Goal: Find specific page/section: Find specific page/section

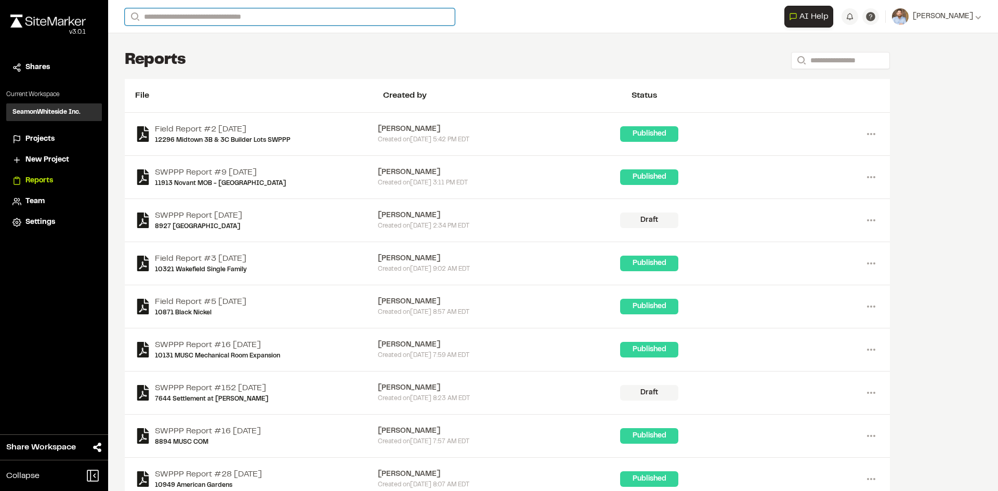
click at [166, 22] on input "Search" at bounding box center [290, 16] width 330 height 17
type input "*******"
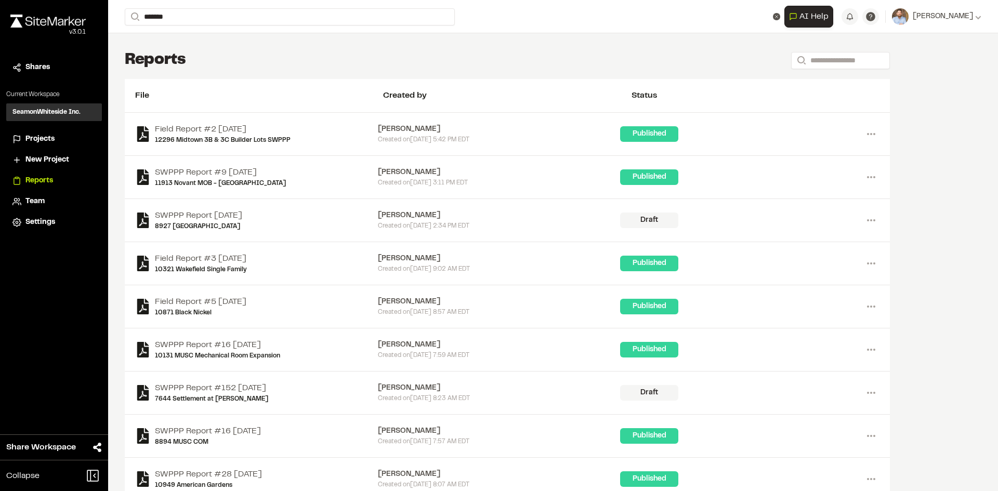
click at [229, 37] on p "8898 [PERSON_NAME][GEOGRAPHIC_DATA] - [GEOGRAPHIC_DATA]" at bounding box center [264, 41] width 267 height 12
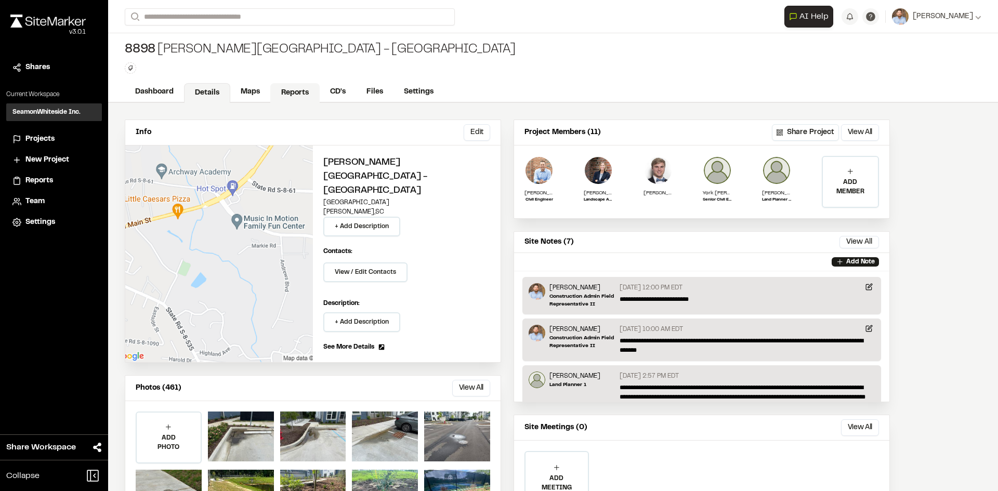
click at [290, 95] on link "Reports" at bounding box center [294, 93] width 49 height 20
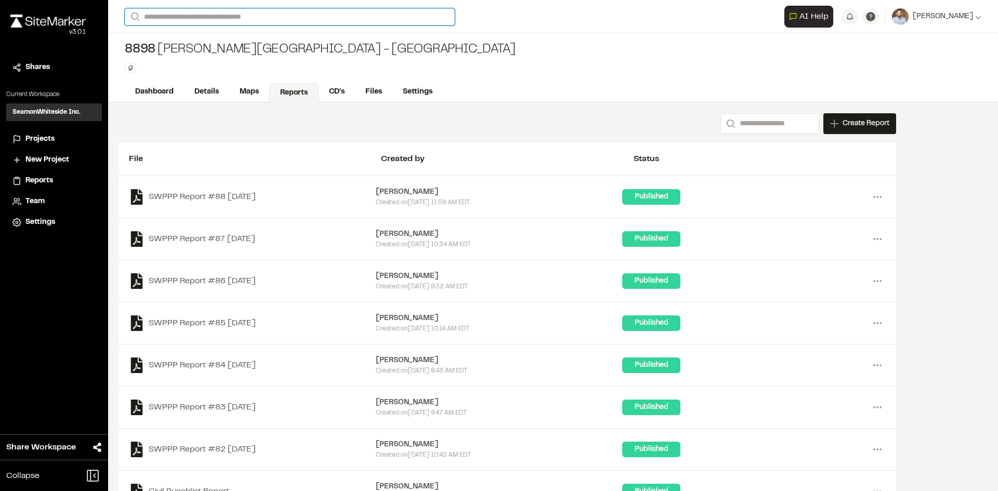
click at [188, 14] on input "Search" at bounding box center [290, 16] width 330 height 17
click at [44, 140] on span "Projects" at bounding box center [39, 139] width 29 height 11
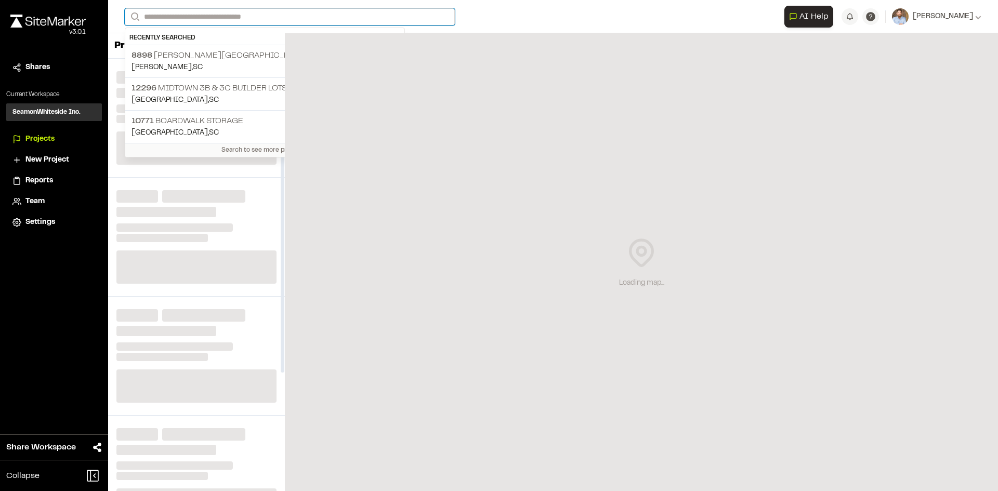
click at [152, 14] on input "Search" at bounding box center [290, 16] width 330 height 17
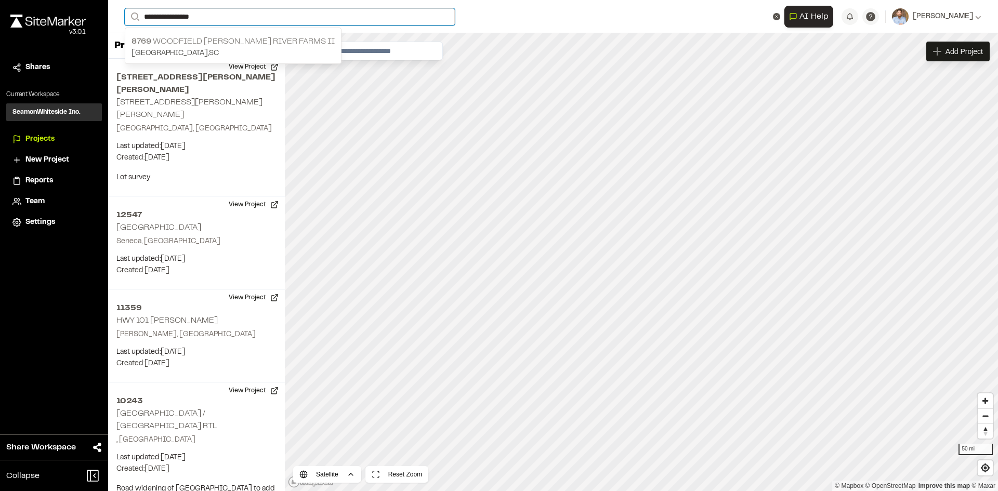
type input "**********"
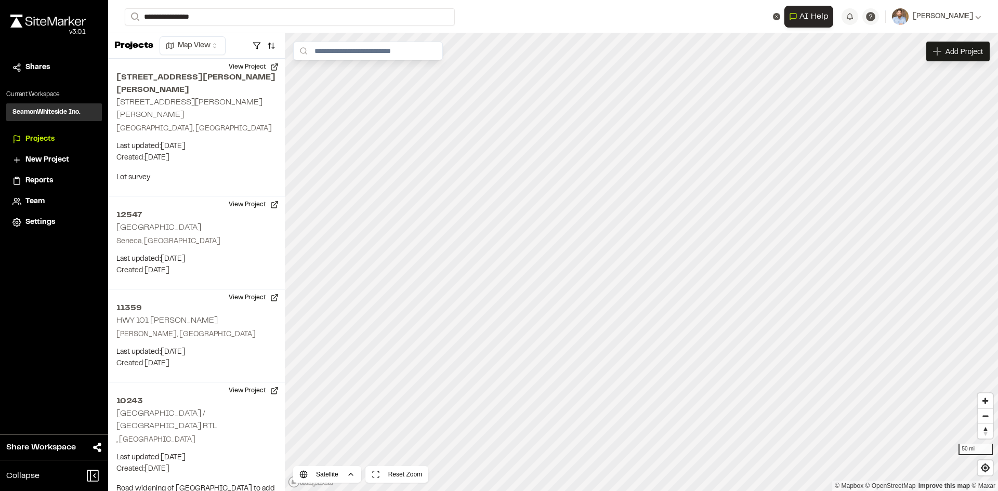
click at [203, 46] on p "8769 [GEOGRAPHIC_DATA][PERSON_NAME] II" at bounding box center [232, 41] width 203 height 12
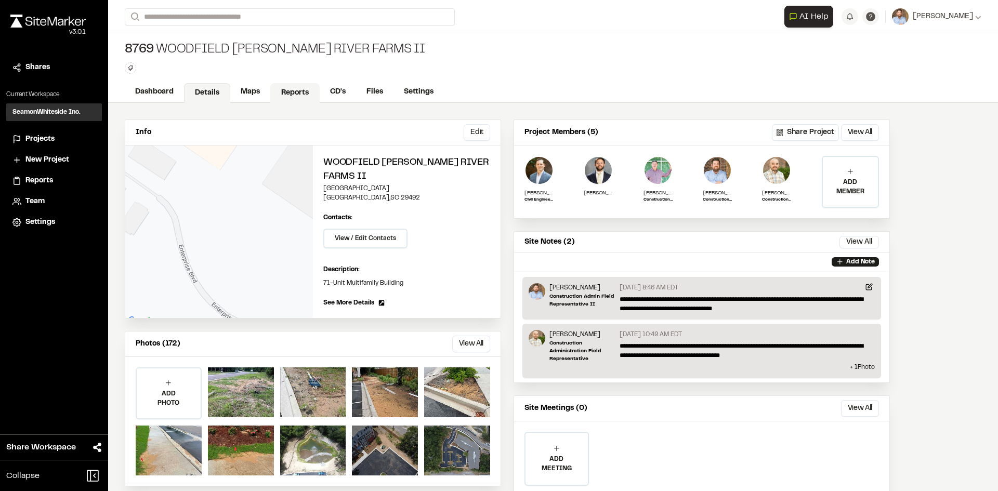
click at [288, 85] on link "Reports" at bounding box center [294, 93] width 49 height 20
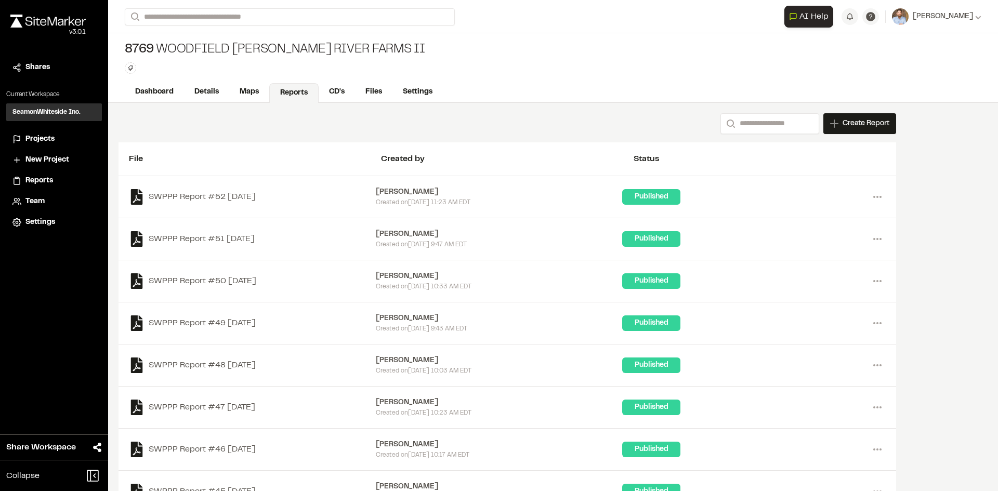
click at [37, 141] on span "Projects" at bounding box center [39, 139] width 29 height 11
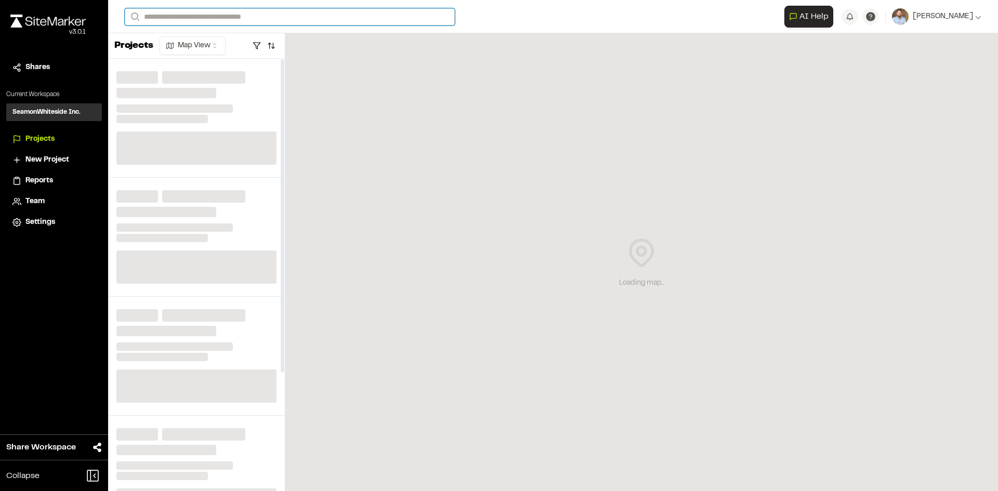
click at [168, 13] on input "Search" at bounding box center [290, 16] width 330 height 17
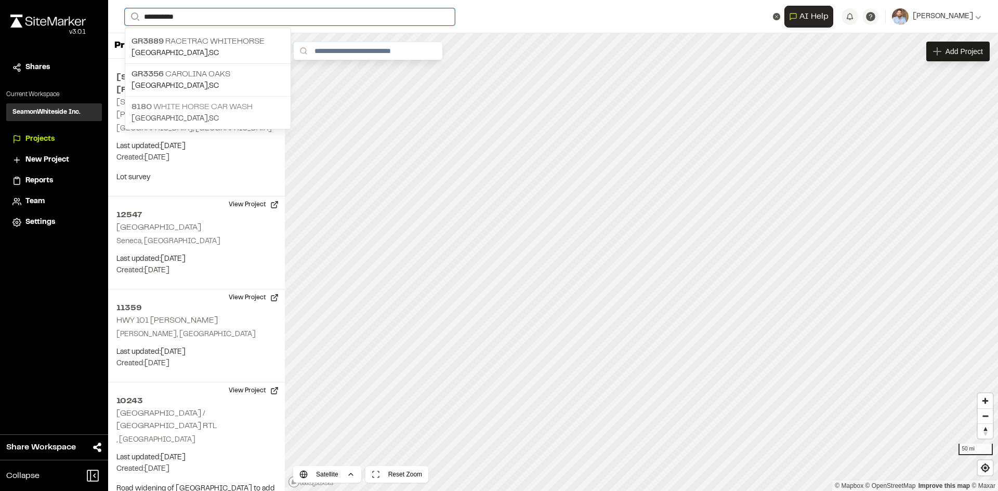
type input "**********"
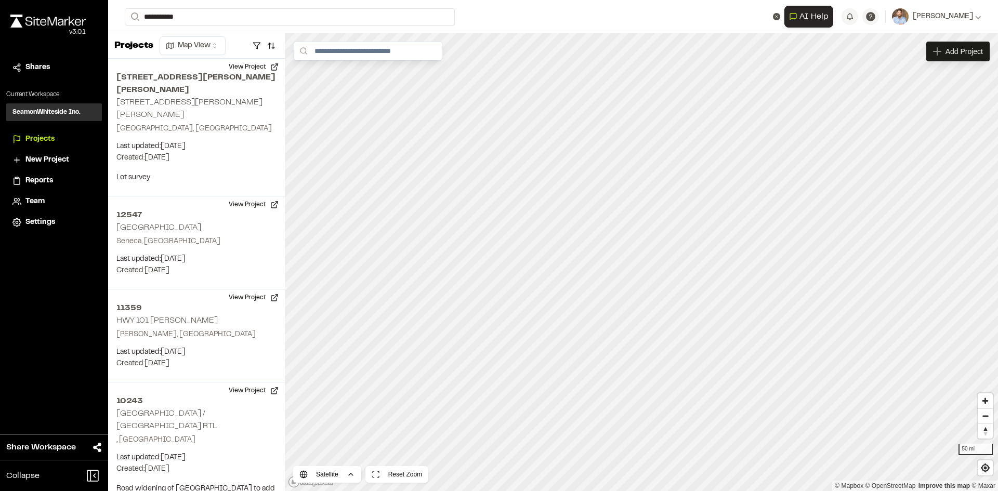
click at [208, 110] on p "8180 White Horse Car Wash" at bounding box center [207, 107] width 153 height 12
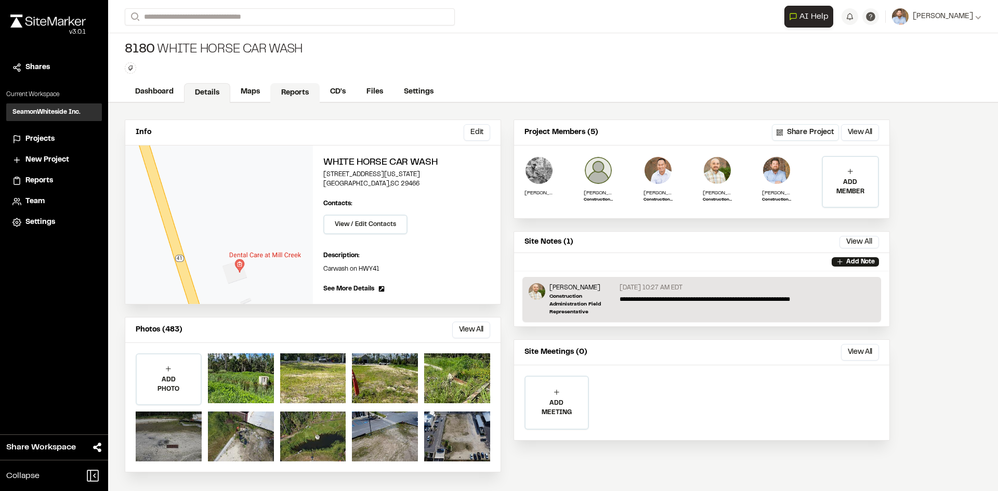
click at [287, 91] on link "Reports" at bounding box center [294, 93] width 49 height 20
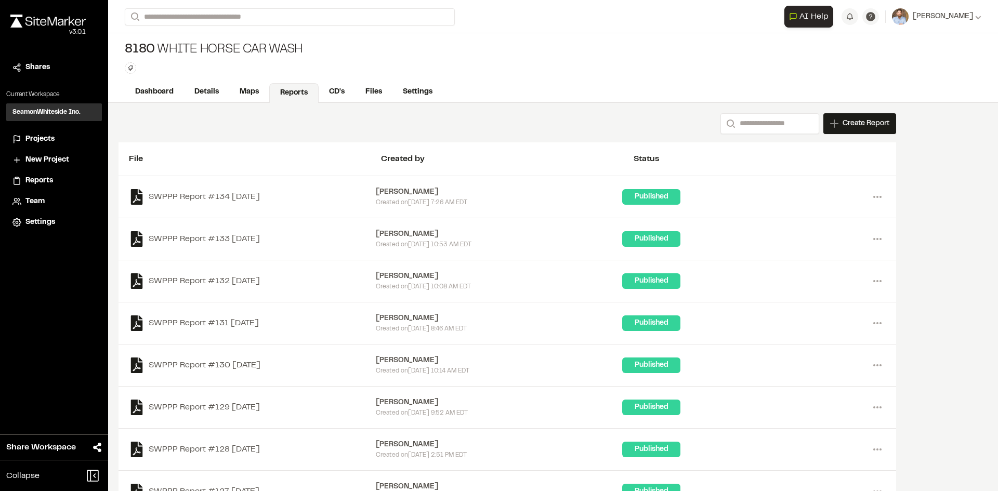
click at [47, 138] on span "Projects" at bounding box center [39, 139] width 29 height 11
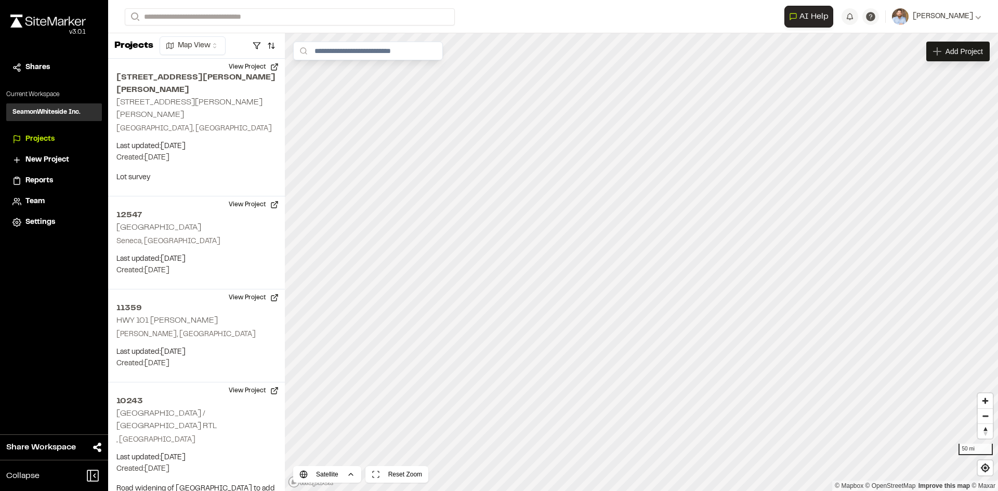
click at [35, 177] on span "Reports" at bounding box center [39, 180] width 28 height 11
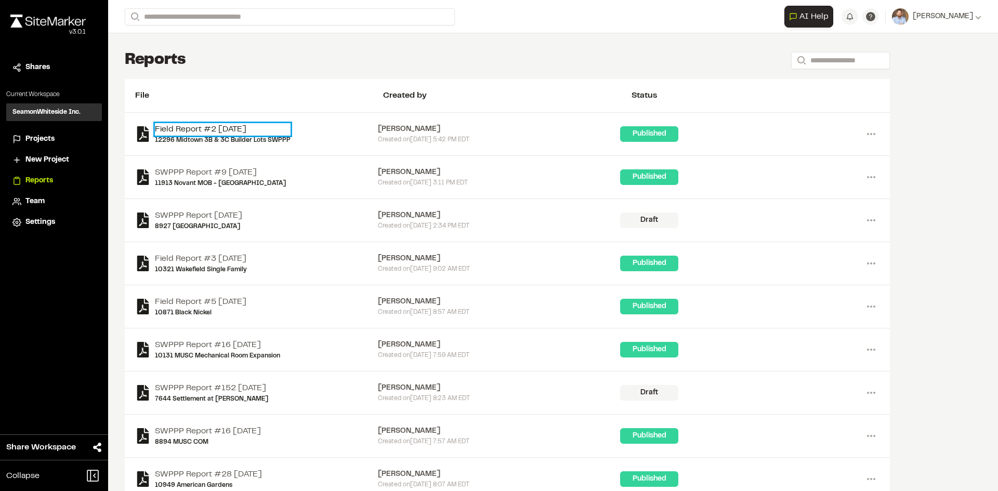
click at [243, 126] on link "Field Report #2 [DATE]" at bounding box center [223, 129] width 136 height 12
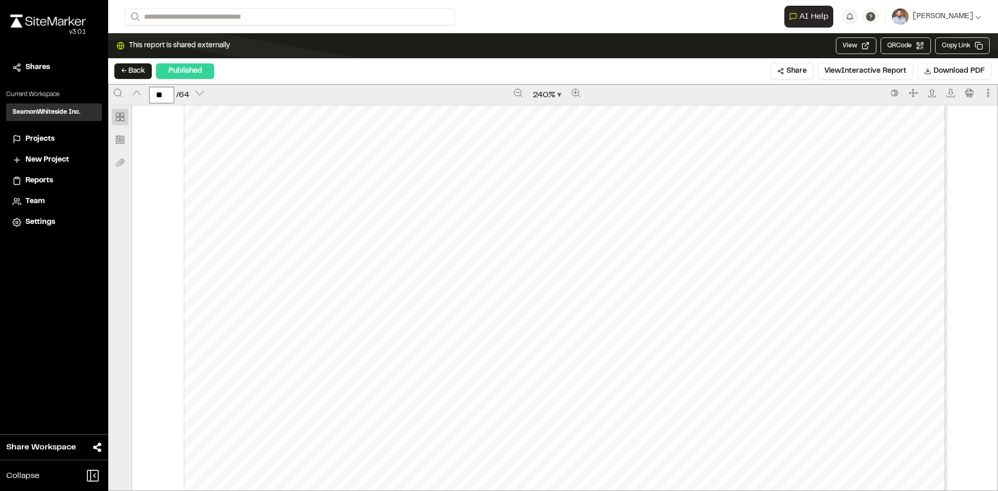
scroll to position [14187, 0]
type input "**"
click at [38, 180] on span "Reports" at bounding box center [39, 180] width 28 height 11
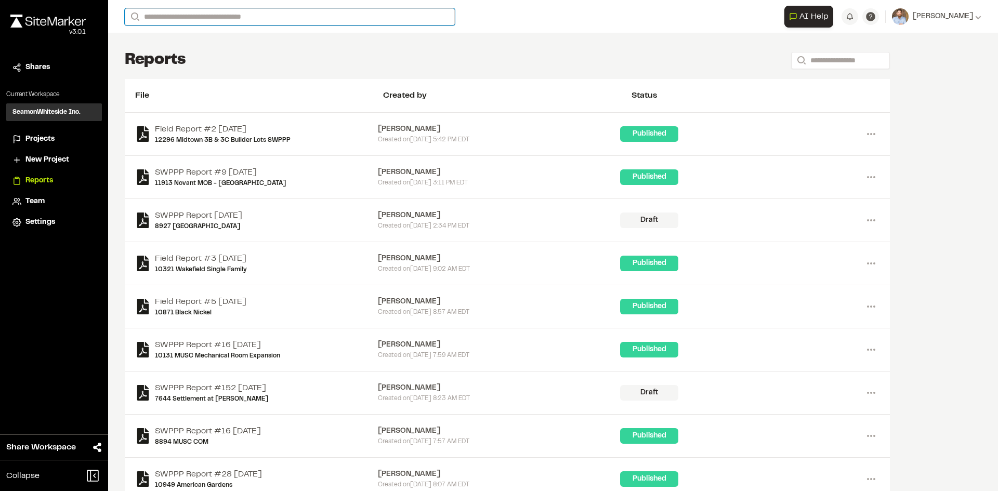
click at [165, 16] on input "Search" at bounding box center [290, 16] width 330 height 17
type input "*********"
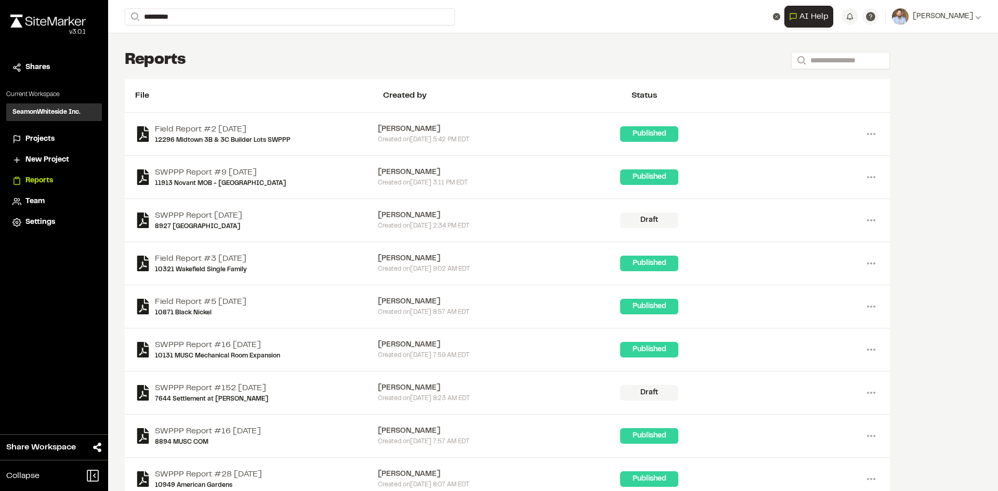
click at [232, 77] on p "9045 Knapheide Expansion" at bounding box center [218, 74] width 175 height 12
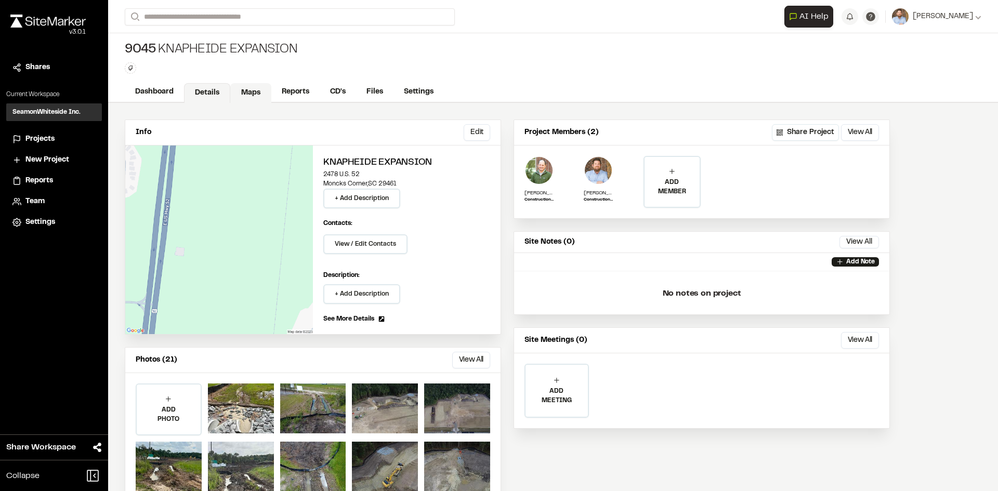
click at [248, 91] on link "Maps" at bounding box center [250, 93] width 41 height 20
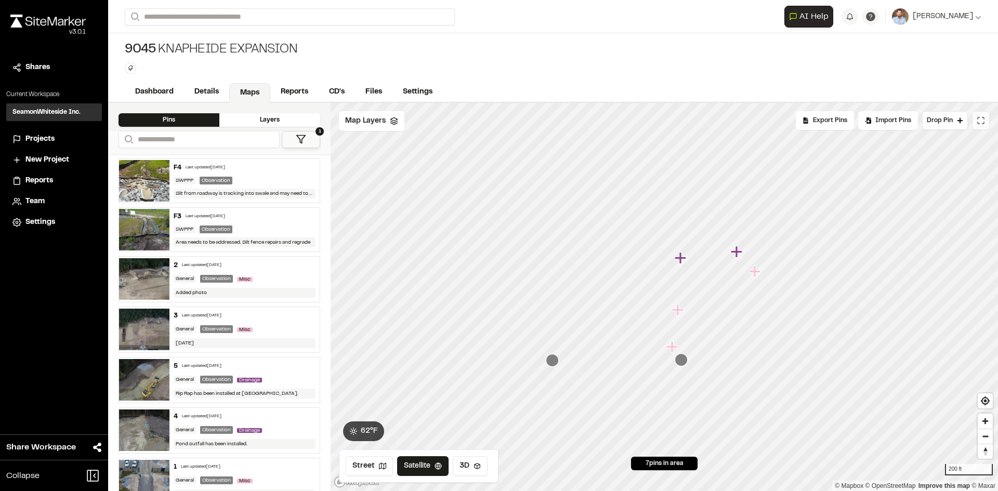
click at [983, 118] on icon at bounding box center [980, 120] width 8 height 8
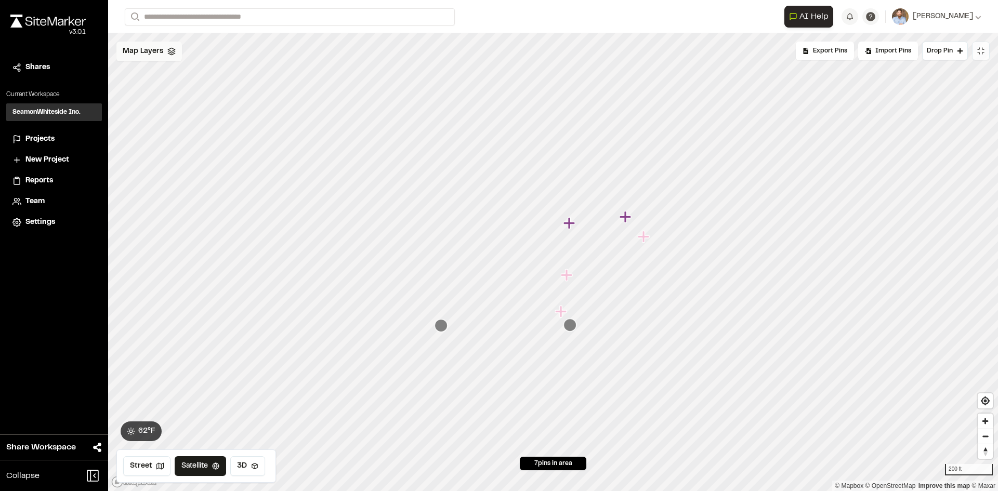
click at [157, 51] on span "Map Layers" at bounding box center [143, 51] width 41 height 11
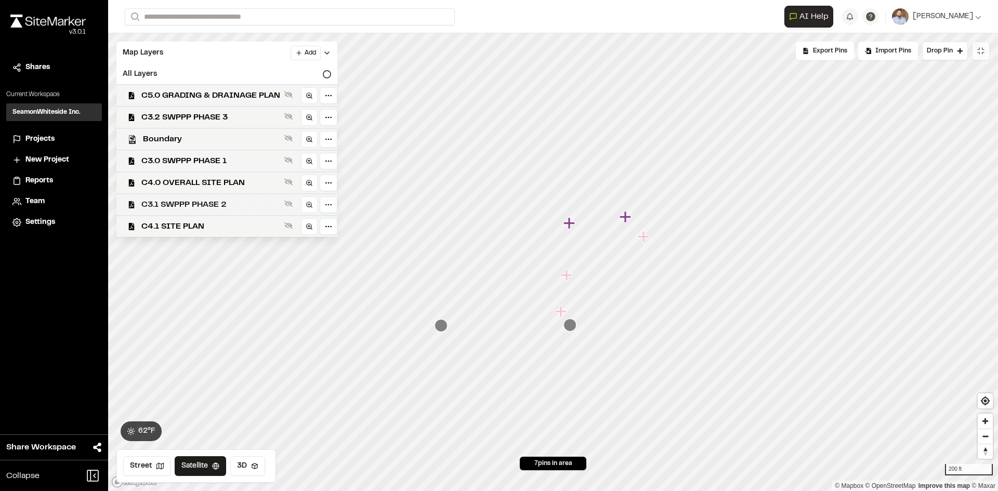
click at [237, 206] on span "C3.1 SWPPP PHASE 2" at bounding box center [210, 205] width 139 height 12
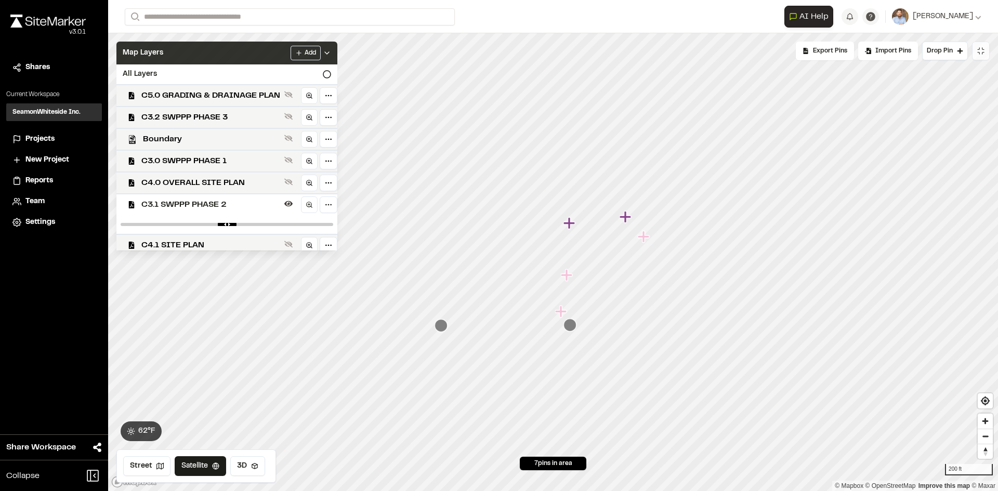
click at [331, 51] on icon at bounding box center [327, 53] width 8 height 8
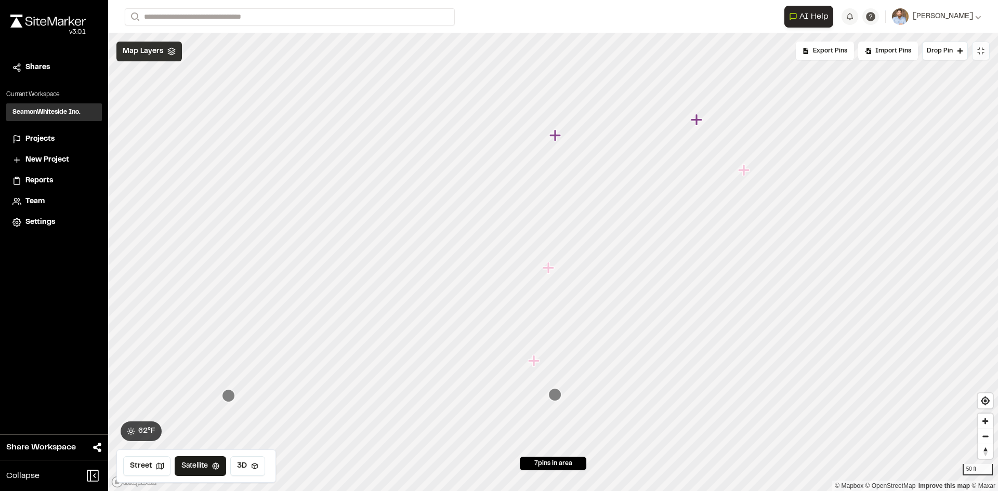
click at [42, 140] on span "Projects" at bounding box center [39, 139] width 29 height 11
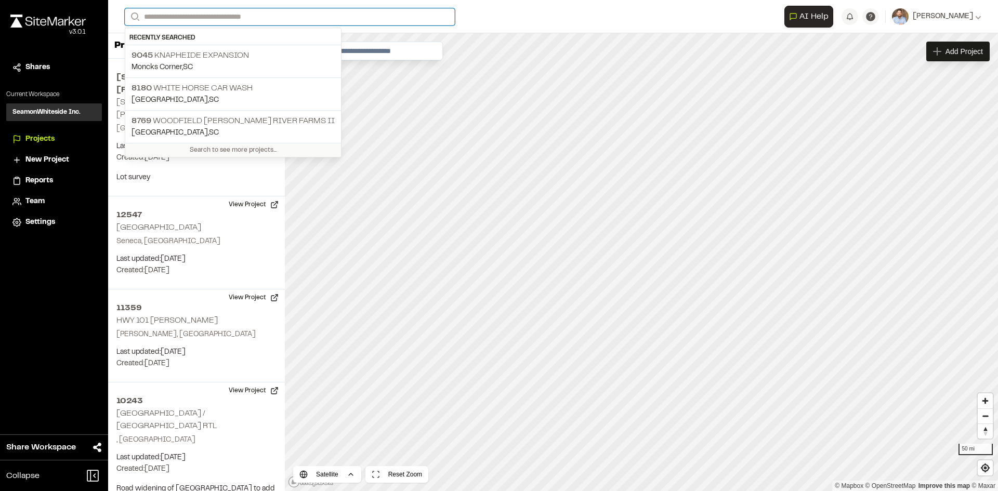
click at [189, 15] on input "Search" at bounding box center [290, 16] width 330 height 17
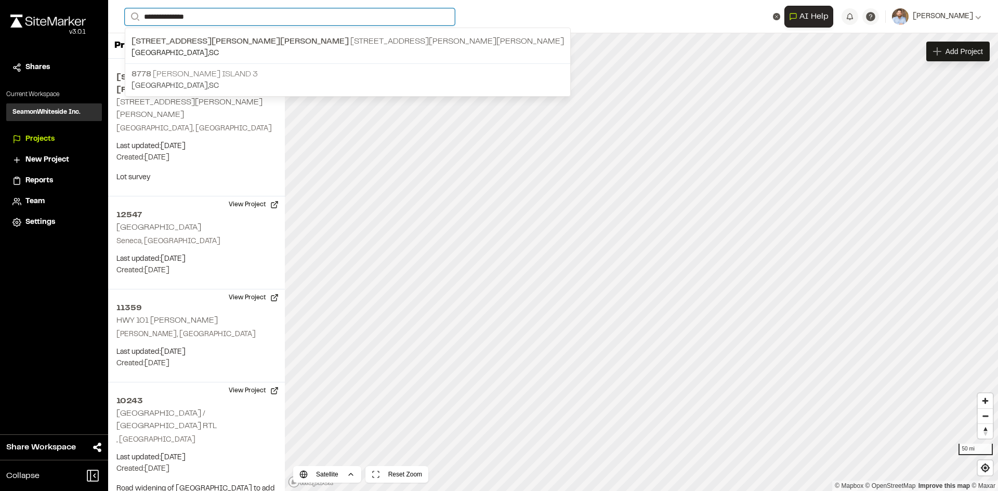
type input "**********"
click at [254, 73] on p "8778 [PERSON_NAME][GEOGRAPHIC_DATA] 3" at bounding box center [347, 74] width 432 height 12
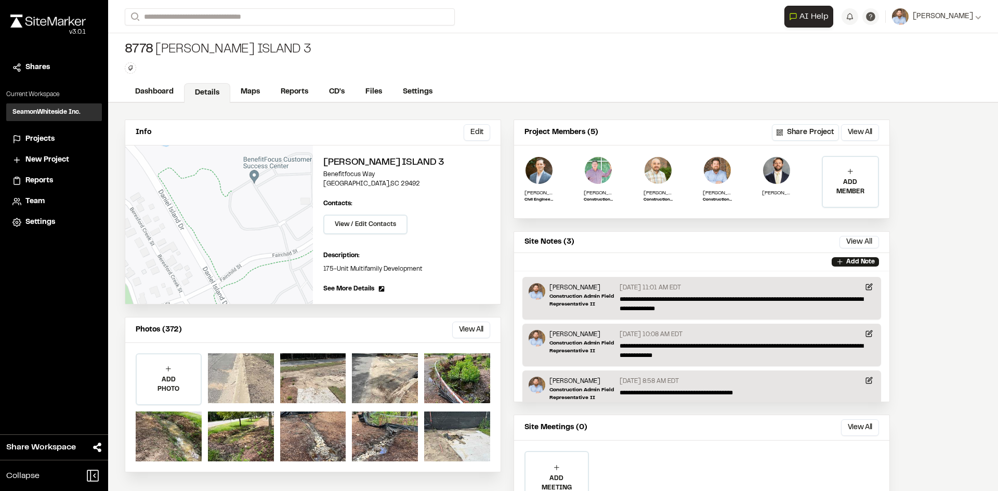
click at [245, 365] on div at bounding box center [241, 378] width 66 height 50
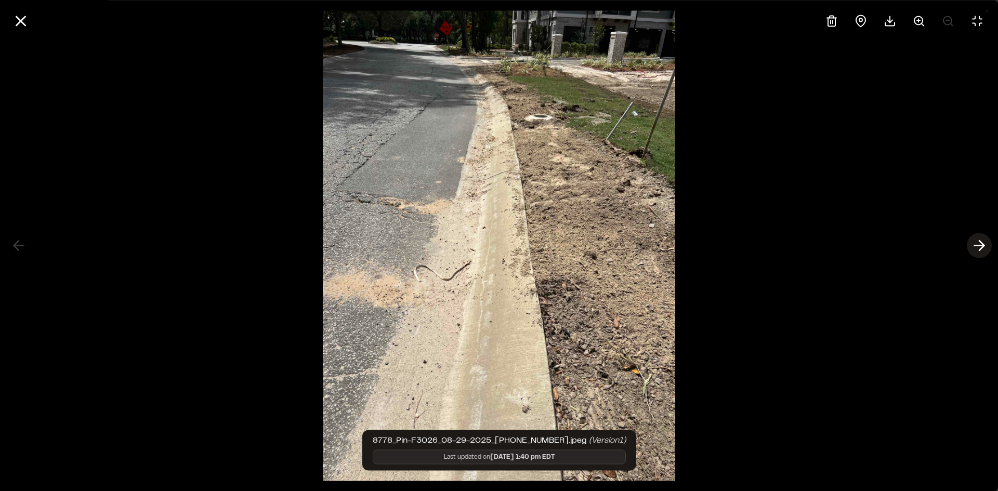
click at [981, 246] on icon at bounding box center [979, 246] width 17 height 18
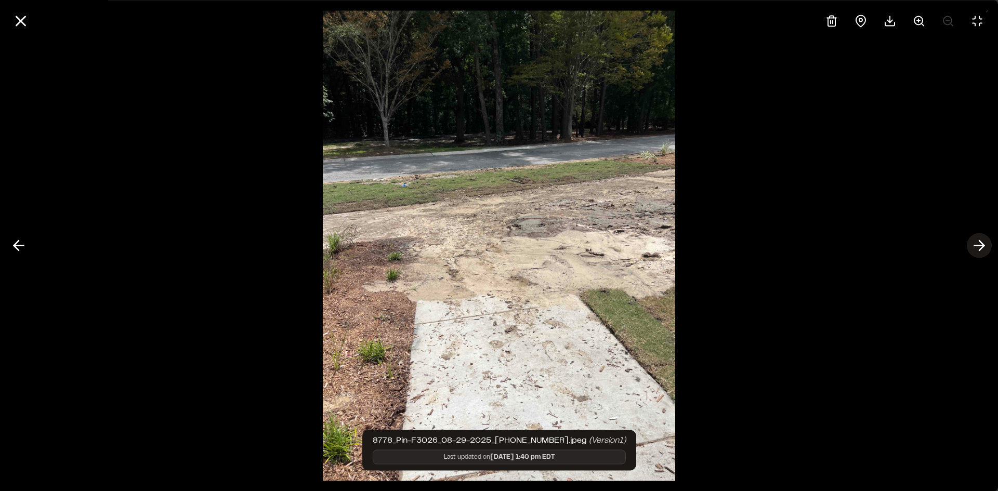
click at [981, 246] on icon at bounding box center [979, 246] width 17 height 18
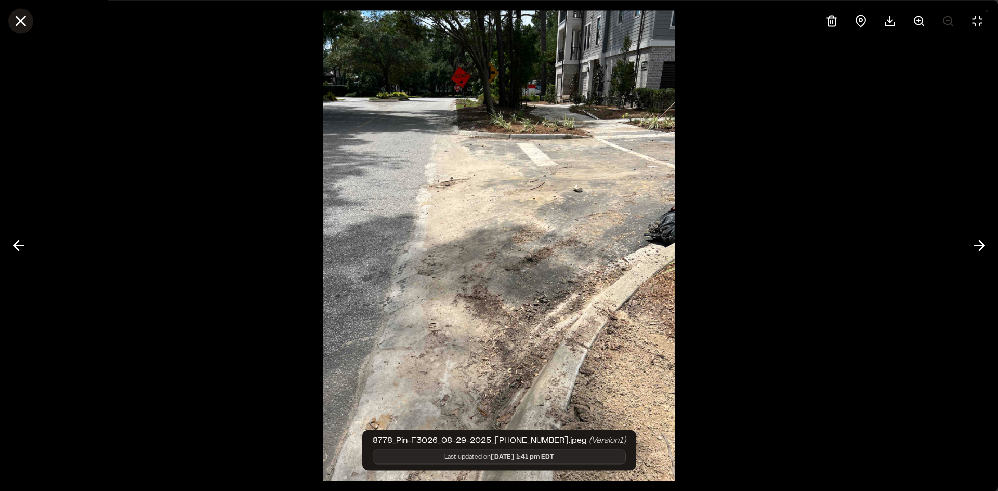
click at [24, 24] on line at bounding box center [21, 21] width 9 height 9
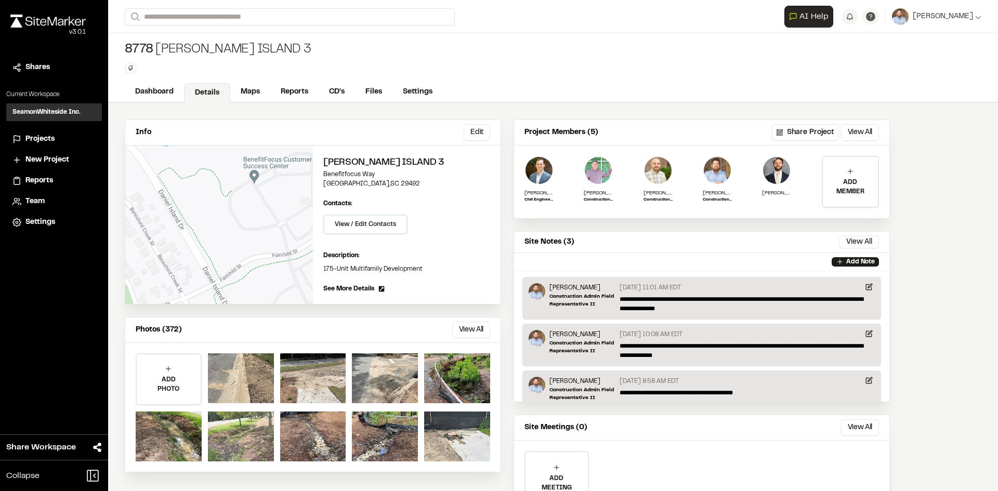
click at [243, 435] on div at bounding box center [241, 437] width 66 height 50
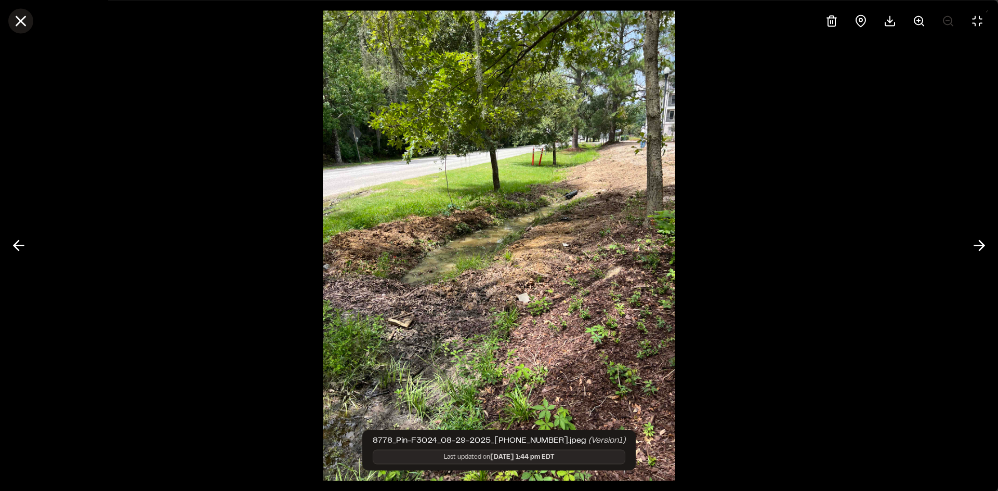
click at [23, 22] on line at bounding box center [21, 21] width 9 height 9
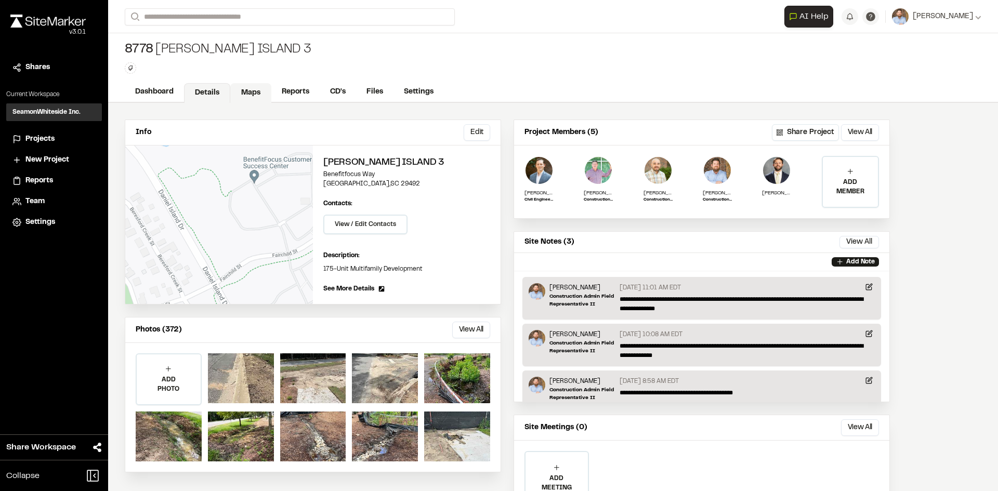
click at [260, 92] on link "Maps" at bounding box center [250, 93] width 41 height 20
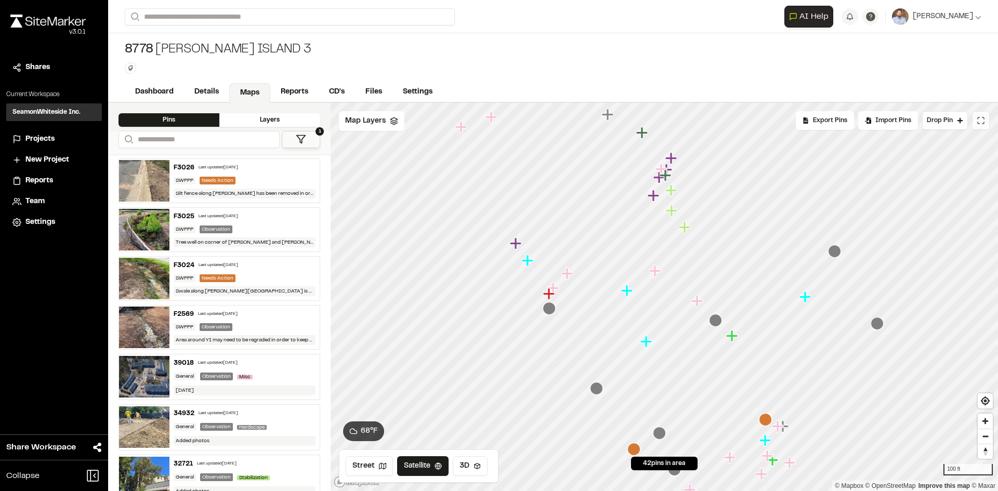
click at [977, 122] on icon at bounding box center [980, 120] width 8 height 8
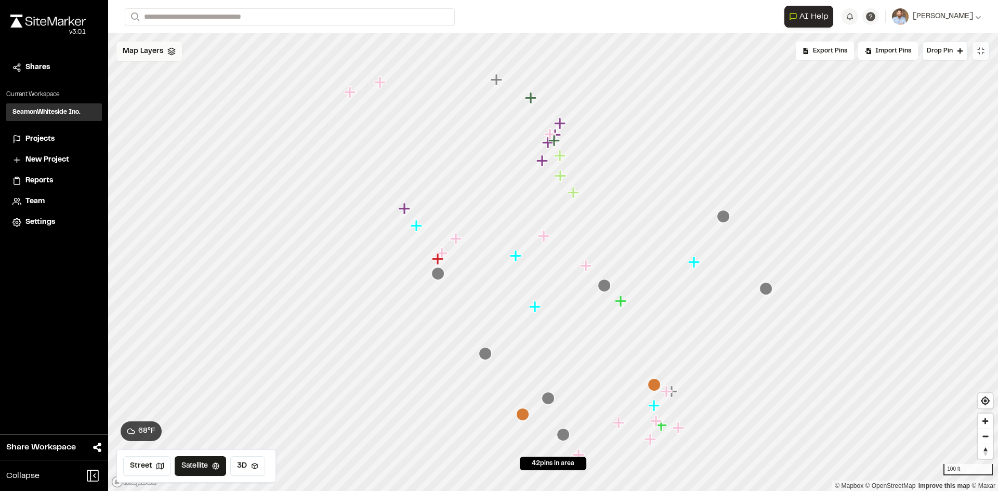
click at [148, 47] on span "Map Layers" at bounding box center [143, 51] width 41 height 11
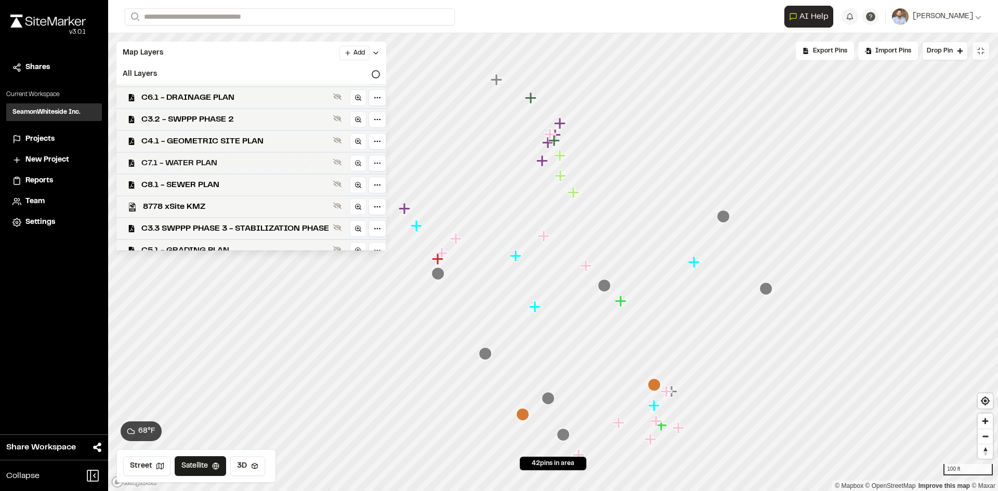
scroll to position [30, 0]
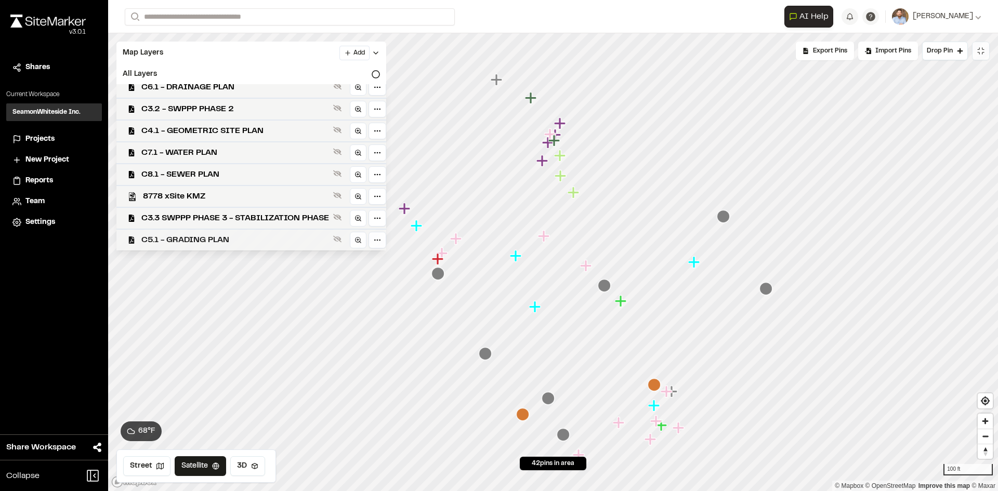
click at [240, 239] on span "C5.1 - GRADING PLAN" at bounding box center [235, 240] width 188 height 12
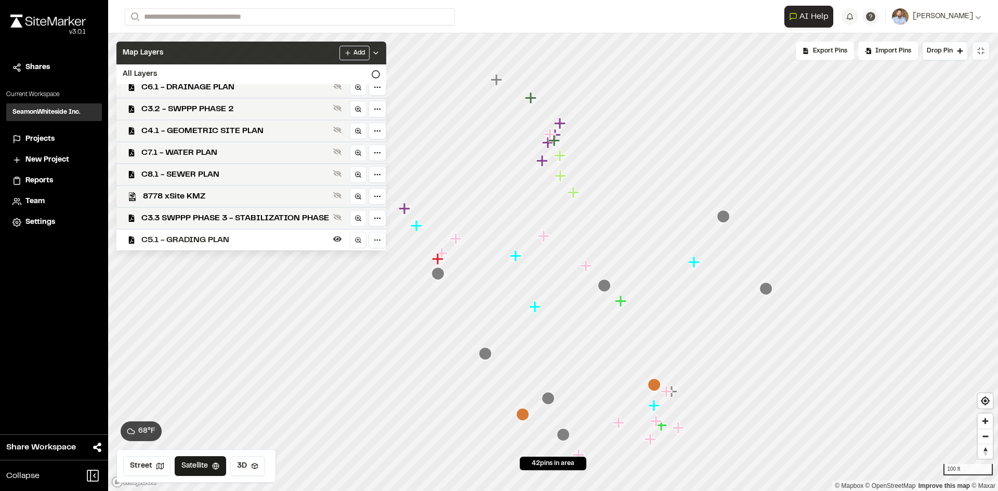
click at [380, 52] on icon at bounding box center [376, 53] width 8 height 8
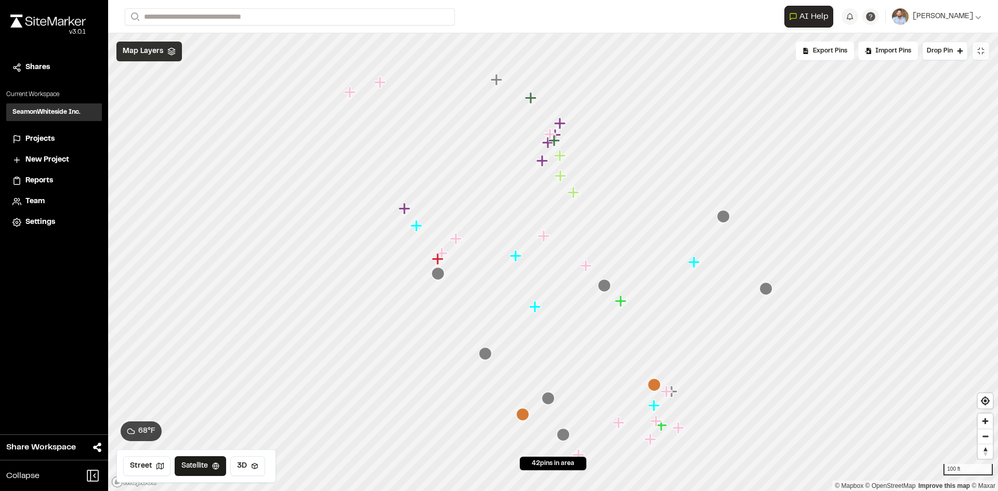
scroll to position [0, 0]
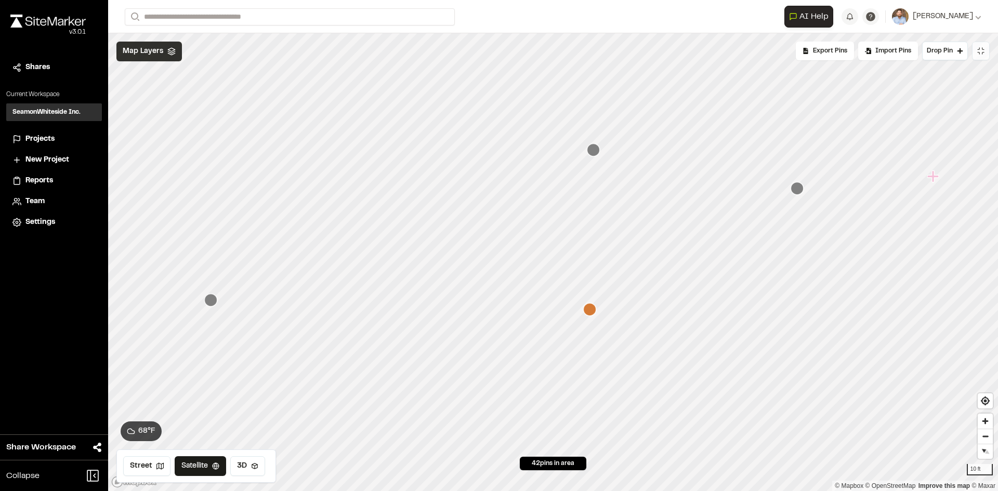
click at [162, 52] on span "Map Layers" at bounding box center [143, 51] width 41 height 11
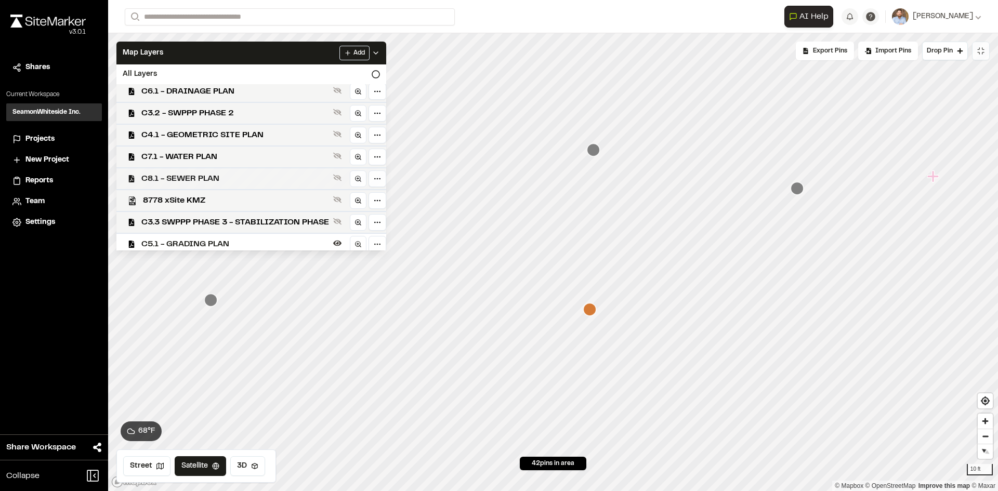
scroll to position [49, 0]
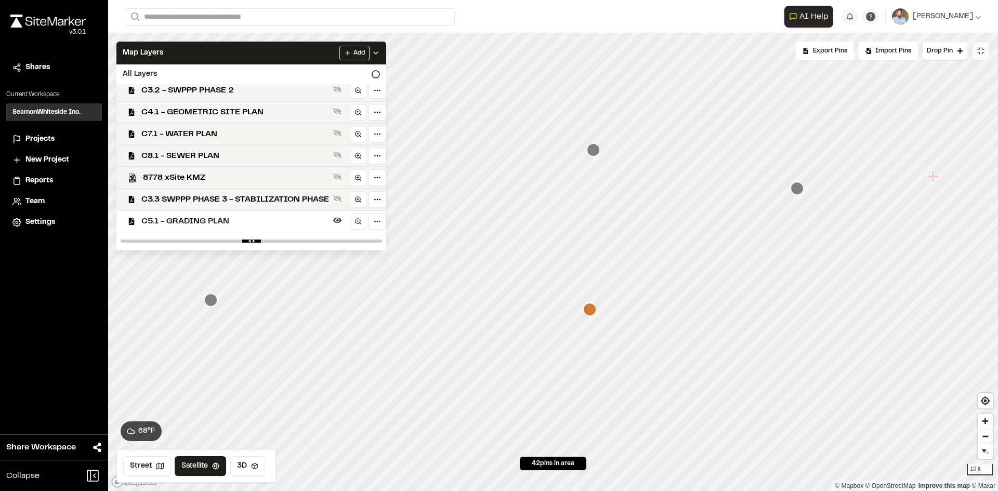
click at [225, 220] on span "C5.1 - GRADING PLAN" at bounding box center [235, 221] width 188 height 12
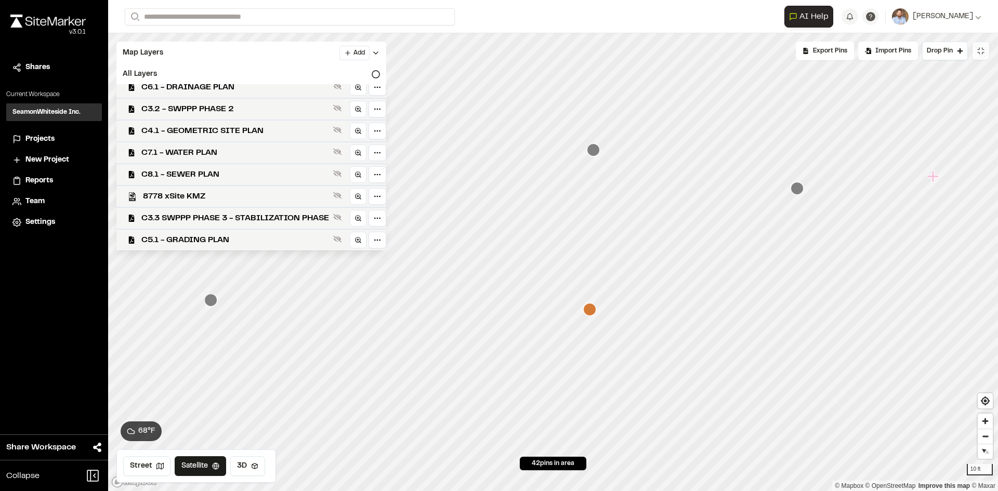
scroll to position [30, 0]
click at [231, 86] on span "C6.1 - DRAINAGE PLAN" at bounding box center [235, 87] width 188 height 12
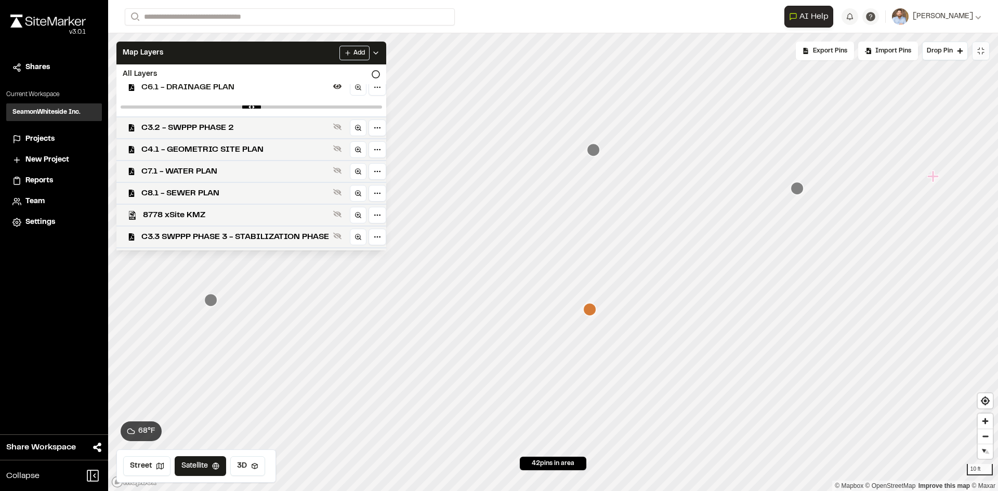
scroll to position [49, 0]
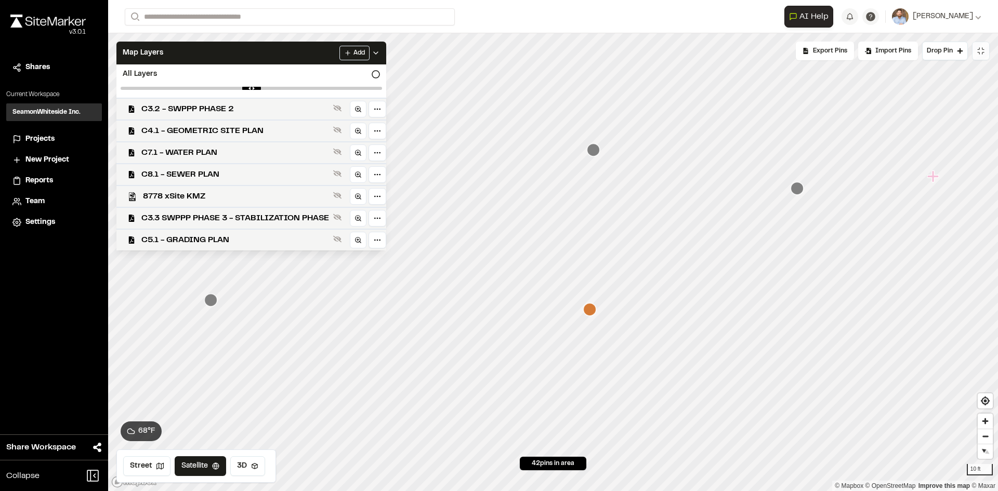
click at [380, 52] on icon at bounding box center [376, 53] width 8 height 8
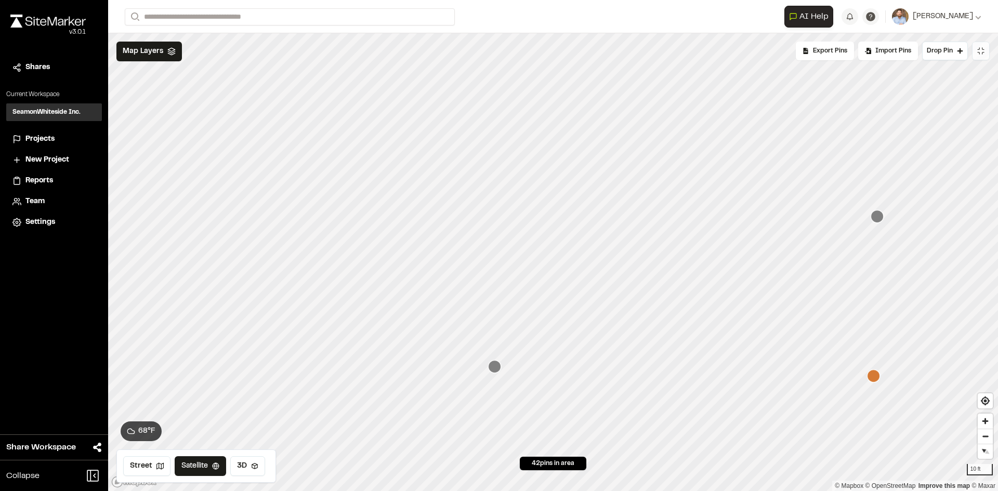
click at [984, 49] on icon at bounding box center [983, 49] width 2 height 2
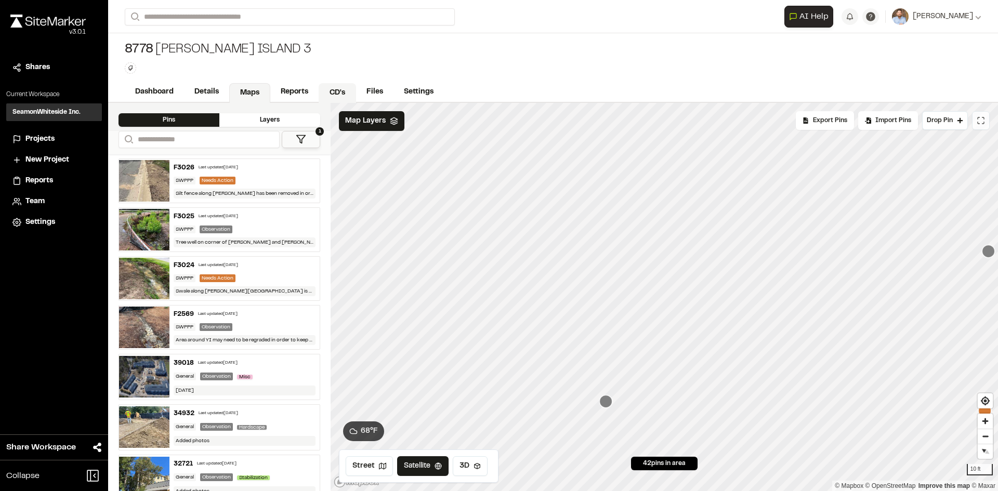
click at [343, 91] on link "CD's" at bounding box center [337, 93] width 37 height 20
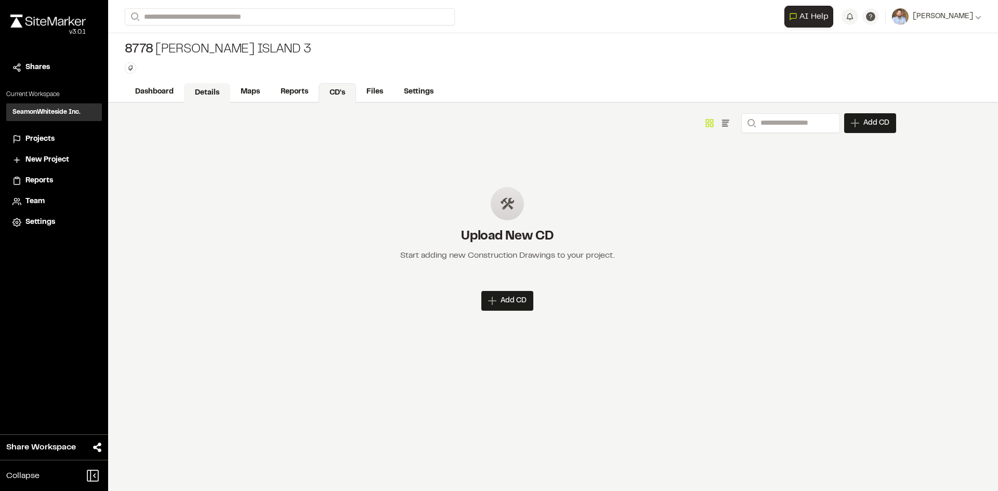
click at [212, 92] on link "Details" at bounding box center [207, 93] width 46 height 20
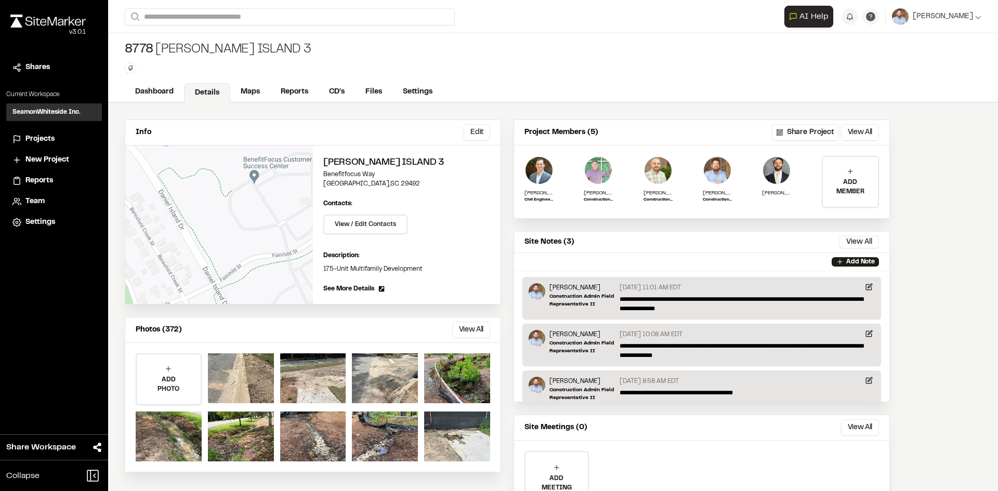
click at [42, 142] on span "Projects" at bounding box center [39, 139] width 29 height 11
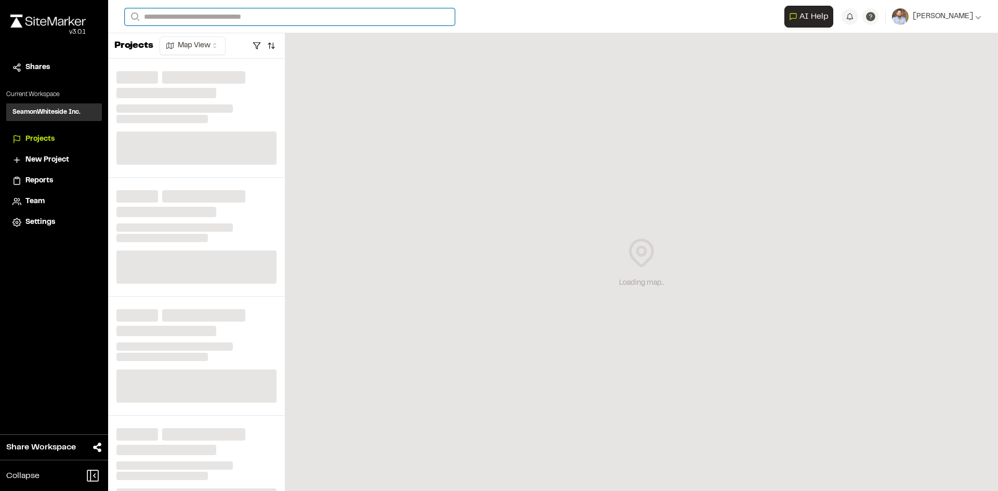
click at [204, 14] on input "Search" at bounding box center [290, 16] width 330 height 17
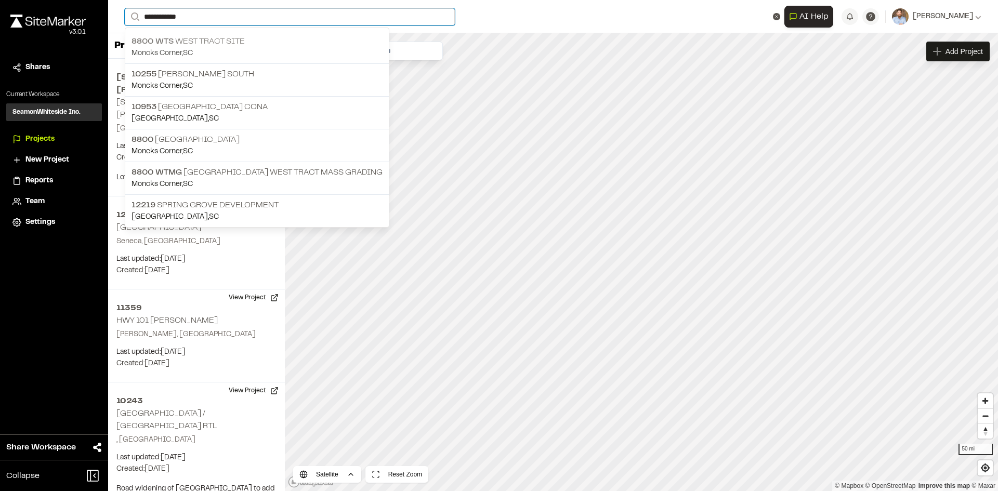
type input "**********"
click at [214, 45] on p "[GEOGRAPHIC_DATA] Site" at bounding box center [256, 41] width 251 height 12
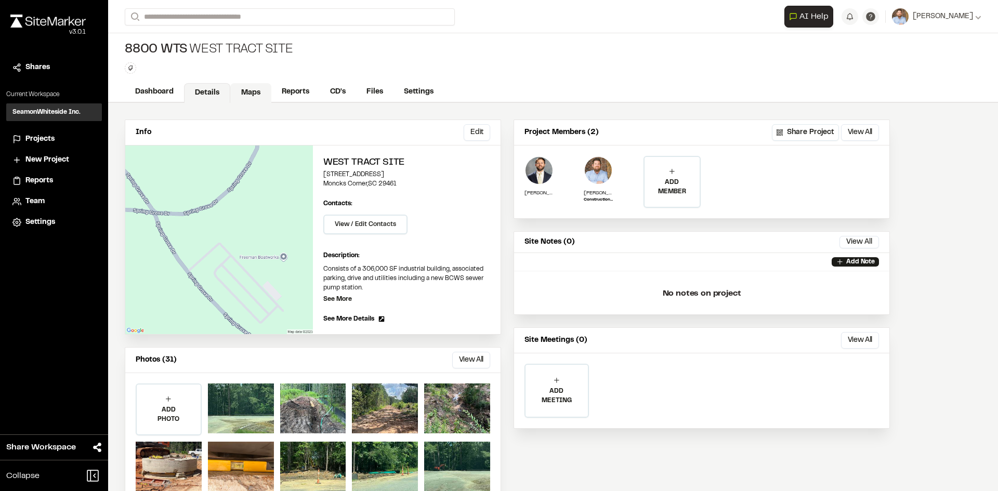
click at [260, 91] on link "Maps" at bounding box center [250, 93] width 41 height 20
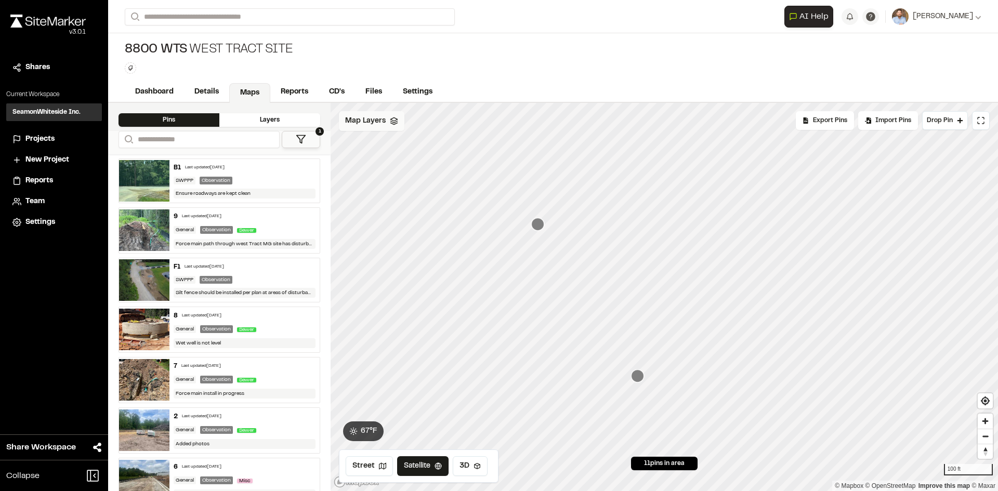
click at [387, 125] on div "Map Layers" at bounding box center [371, 121] width 65 height 20
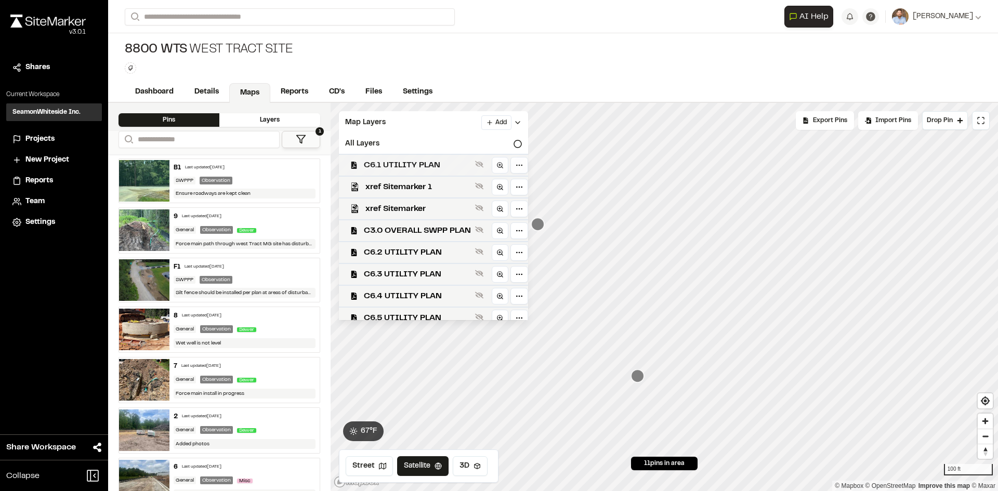
click at [434, 162] on span "C6.1 UTILITY PLAN" at bounding box center [417, 165] width 107 height 12
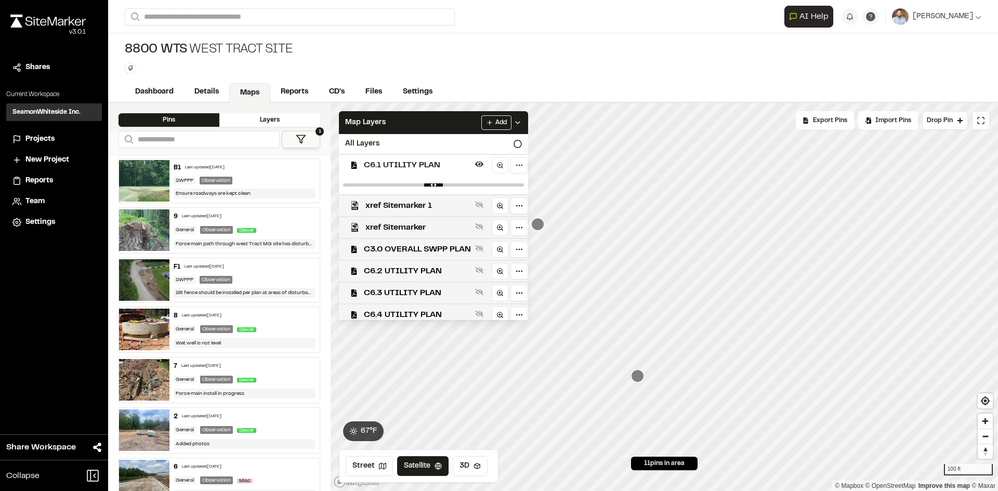
click at [425, 165] on span "C6.1 UTILITY PLAN" at bounding box center [417, 165] width 107 height 12
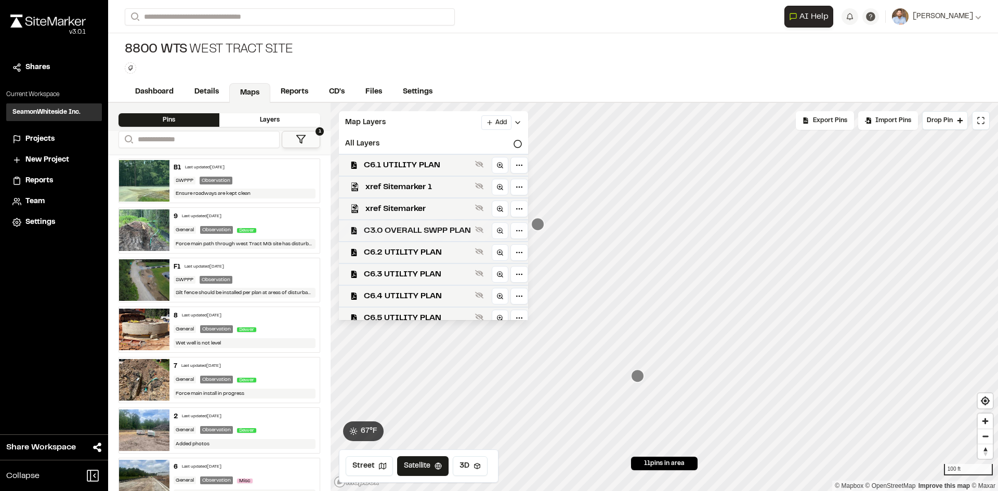
click at [420, 231] on span "C3.0 OVERALL SWPP PLAN" at bounding box center [417, 230] width 107 height 12
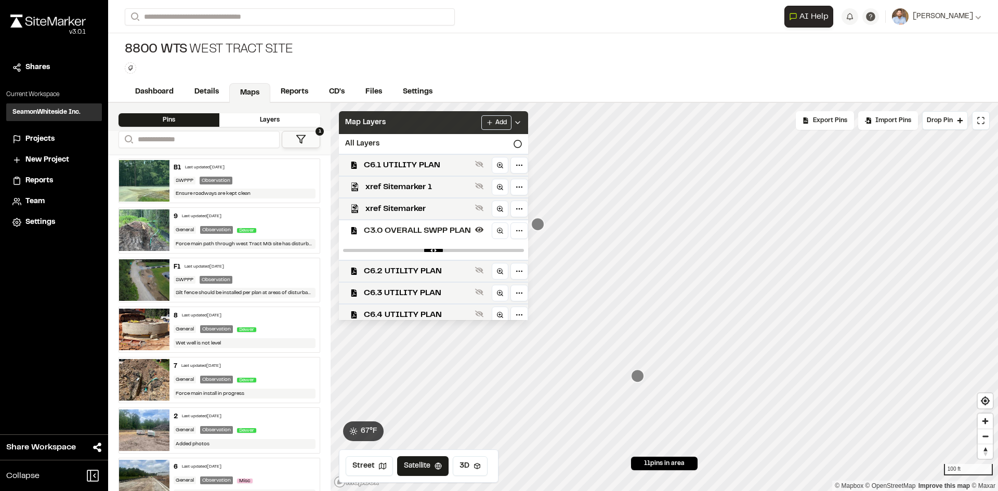
click at [522, 121] on icon at bounding box center [517, 122] width 8 height 8
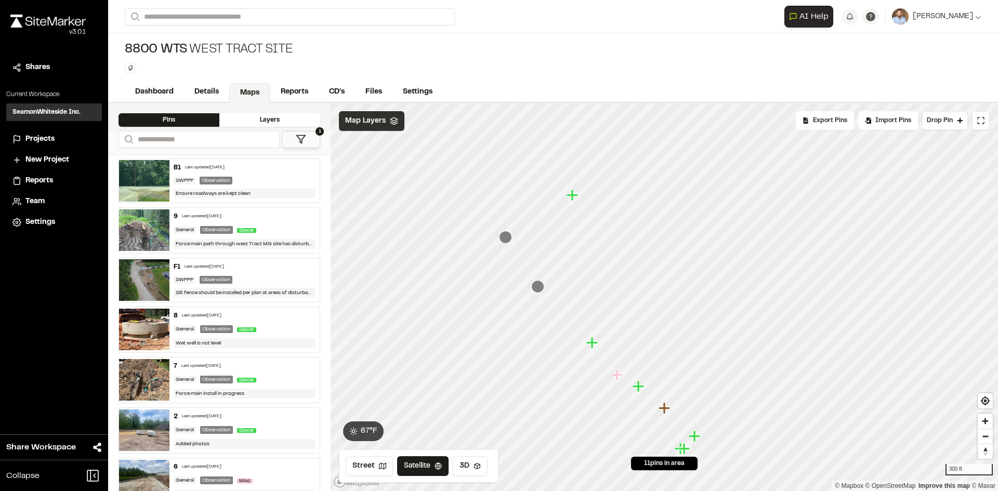
click at [384, 114] on div "Map Layers" at bounding box center [371, 121] width 65 height 20
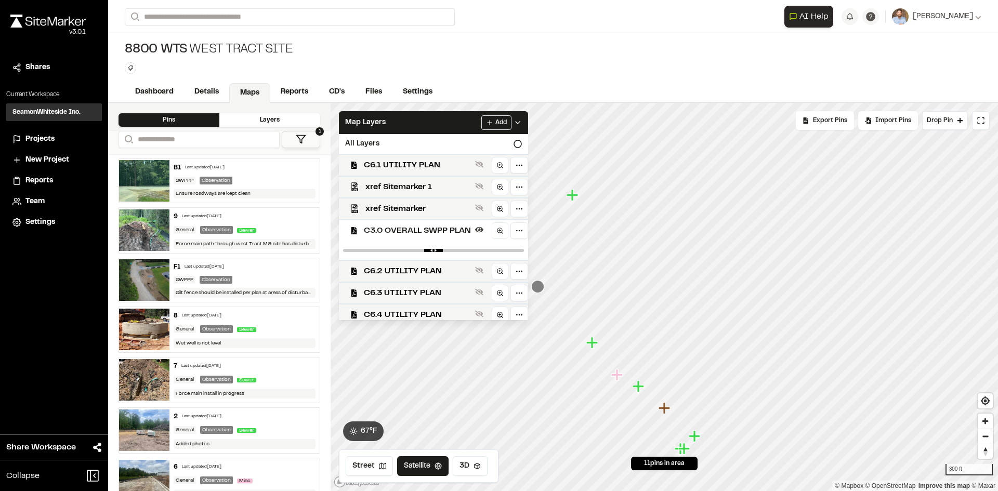
click at [445, 228] on span "C3.0 OVERALL SWPP PLAN" at bounding box center [417, 230] width 107 height 12
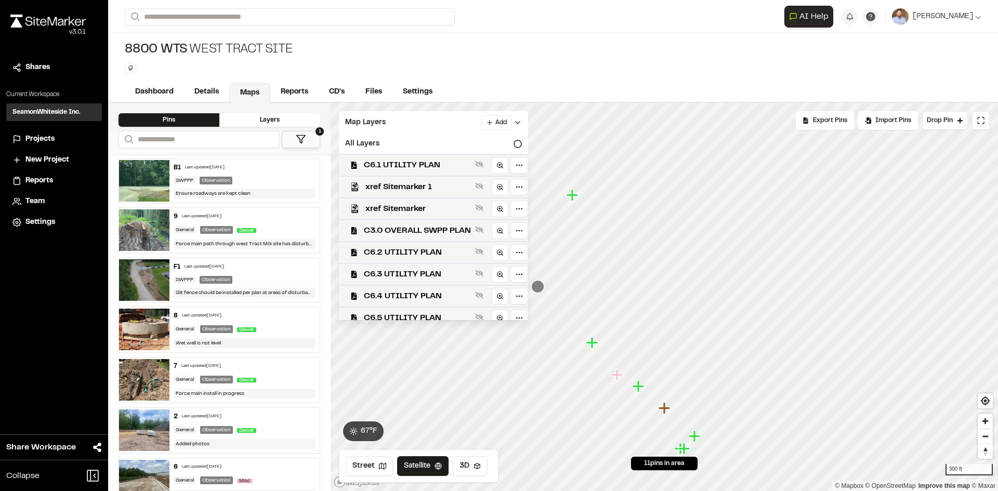
click at [522, 121] on icon at bounding box center [517, 122] width 8 height 8
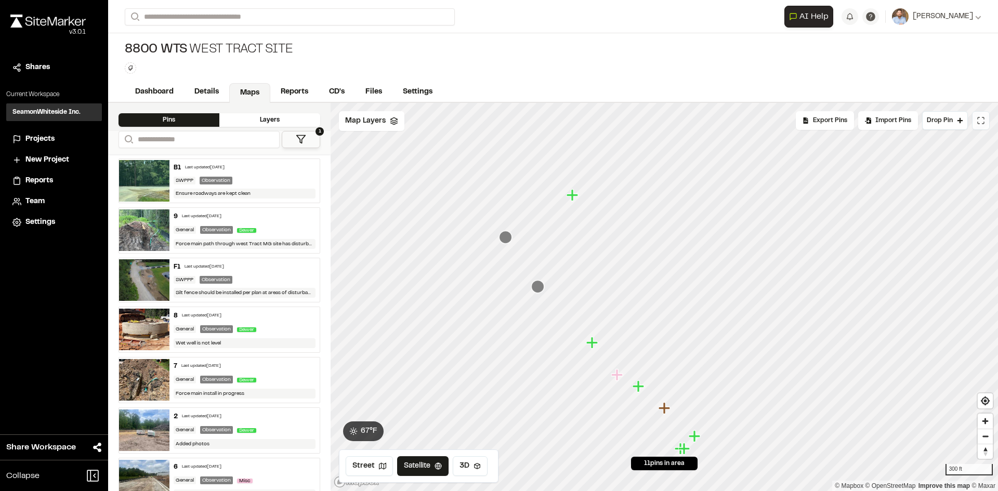
click at [987, 120] on button at bounding box center [981, 120] width 18 height 19
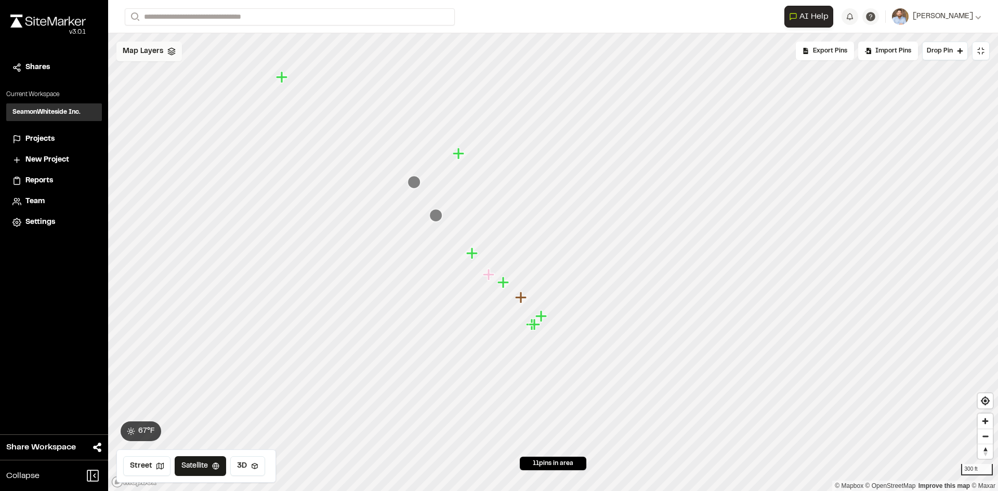
click at [156, 52] on span "Map Layers" at bounding box center [143, 51] width 41 height 11
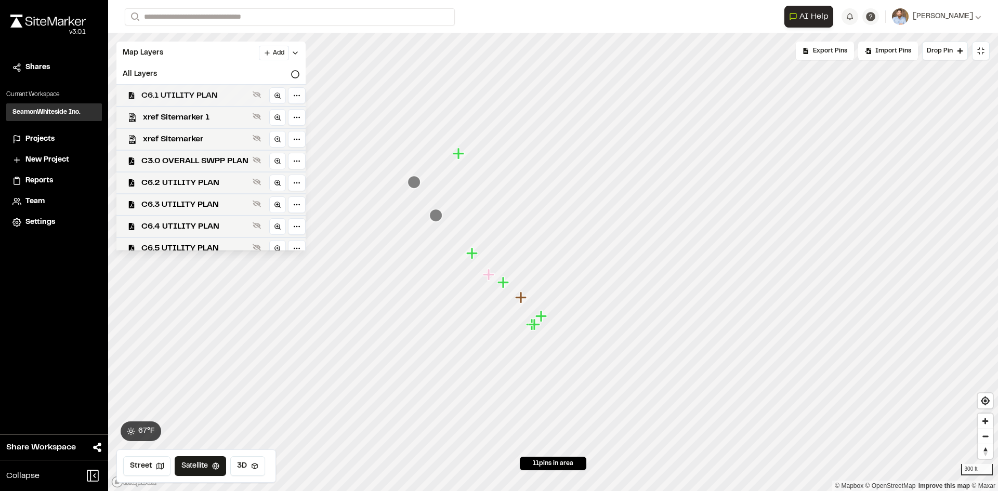
click at [209, 94] on span "C6.1 UTILITY PLAN" at bounding box center [194, 95] width 107 height 12
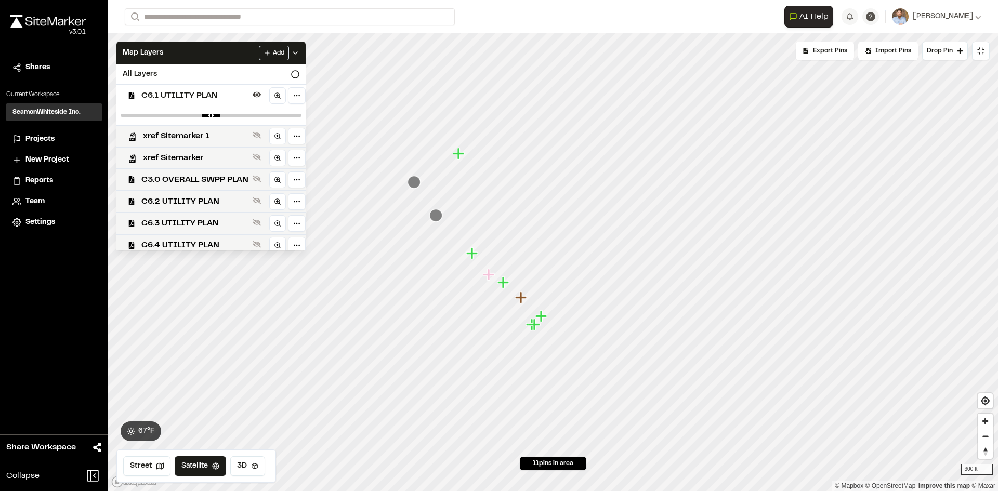
click at [185, 95] on span "C6.1 UTILITY PLAN" at bounding box center [194, 95] width 107 height 12
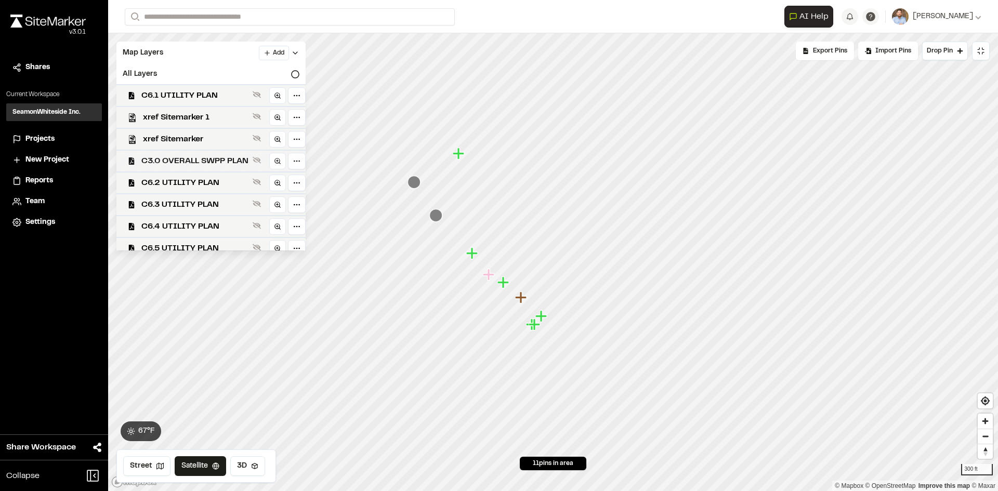
click at [203, 164] on span "C3.0 OVERALL SWPP PLAN" at bounding box center [194, 161] width 107 height 12
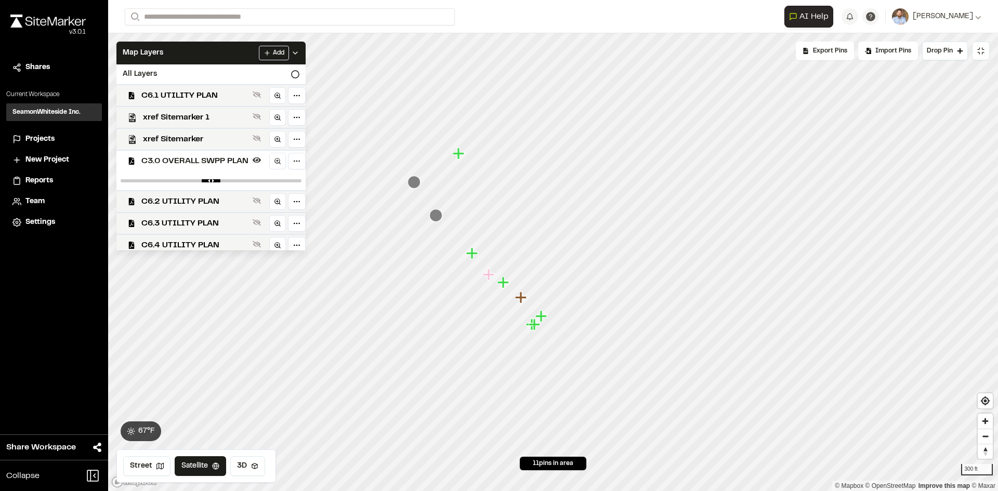
click at [299, 52] on icon at bounding box center [295, 53] width 8 height 8
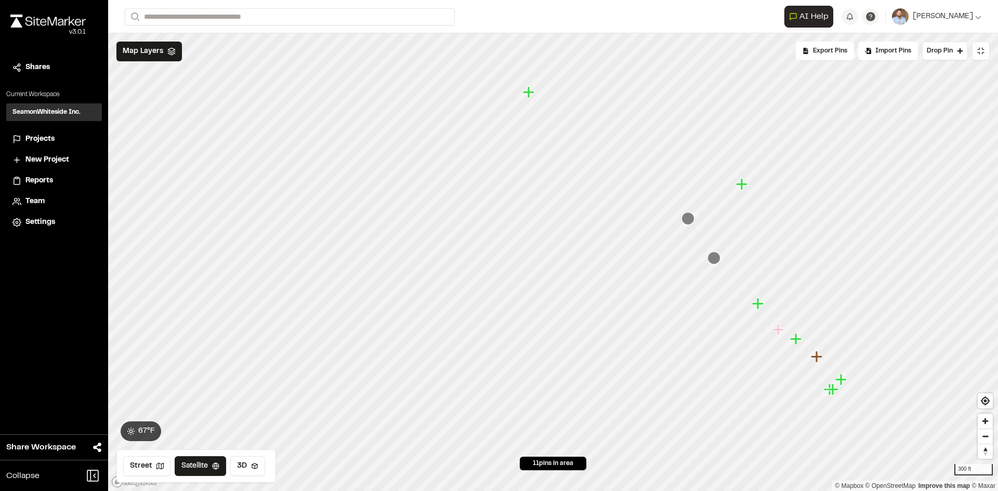
click at [47, 138] on span "Projects" at bounding box center [39, 139] width 29 height 11
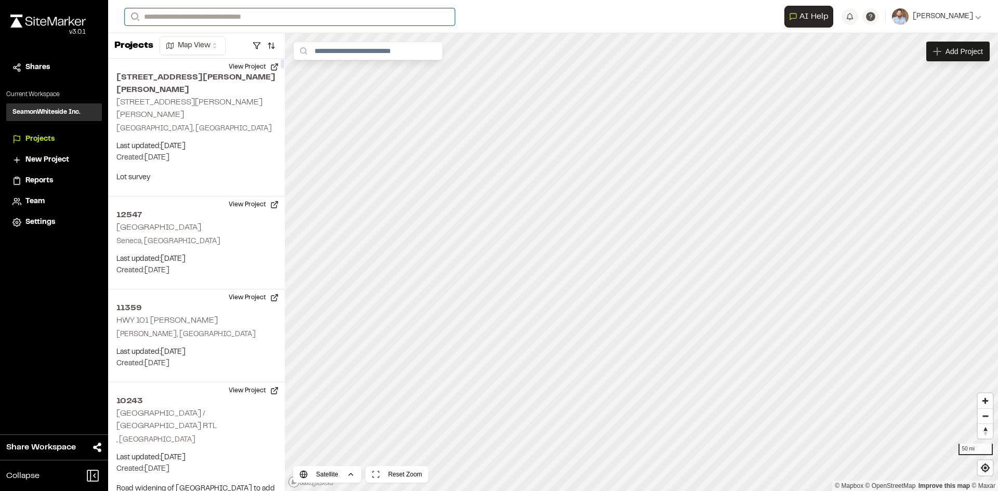
click at [179, 19] on input "Search" at bounding box center [290, 16] width 330 height 17
